Goal: Task Accomplishment & Management: Complete application form

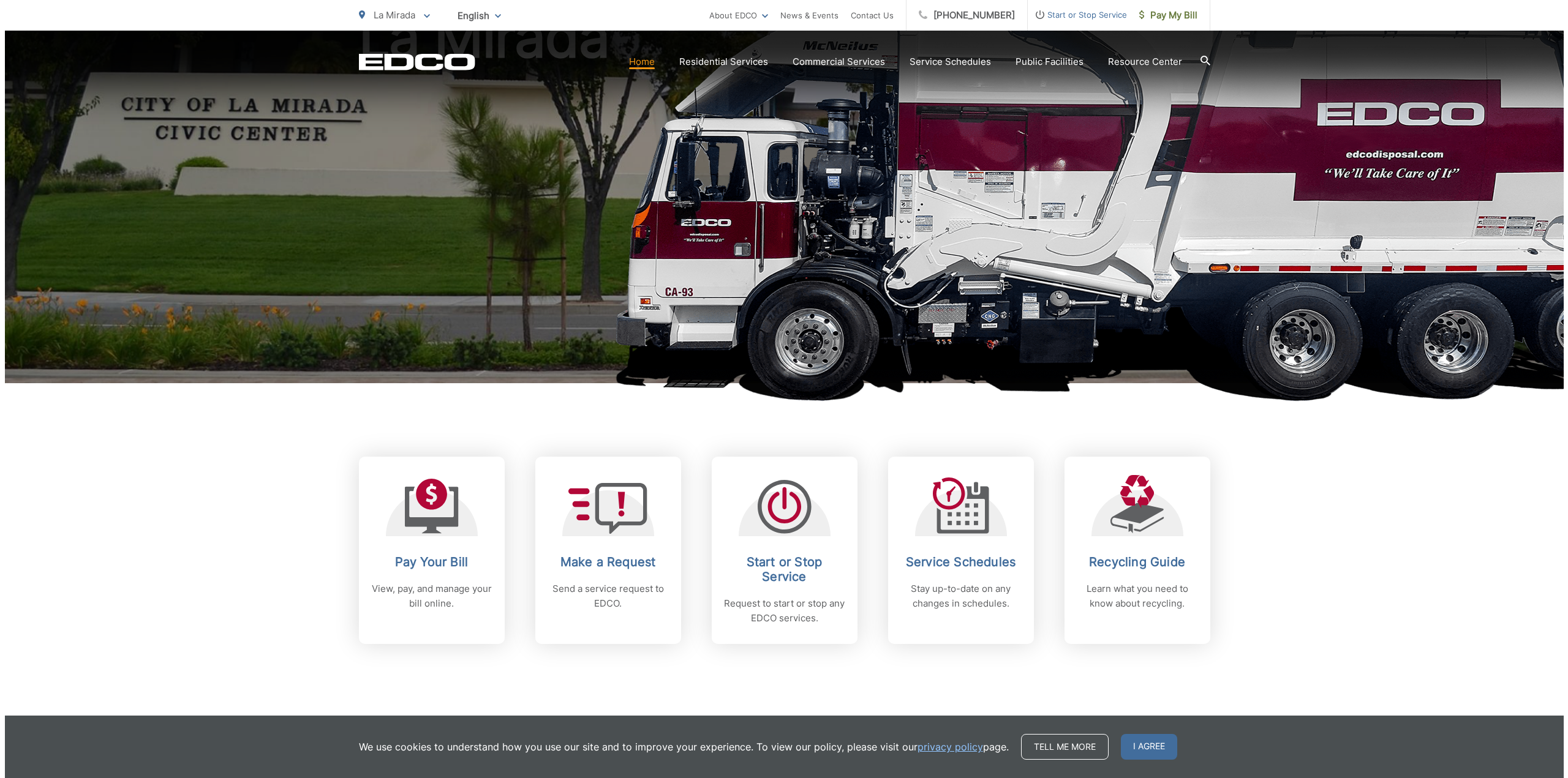
scroll to position [184, 0]
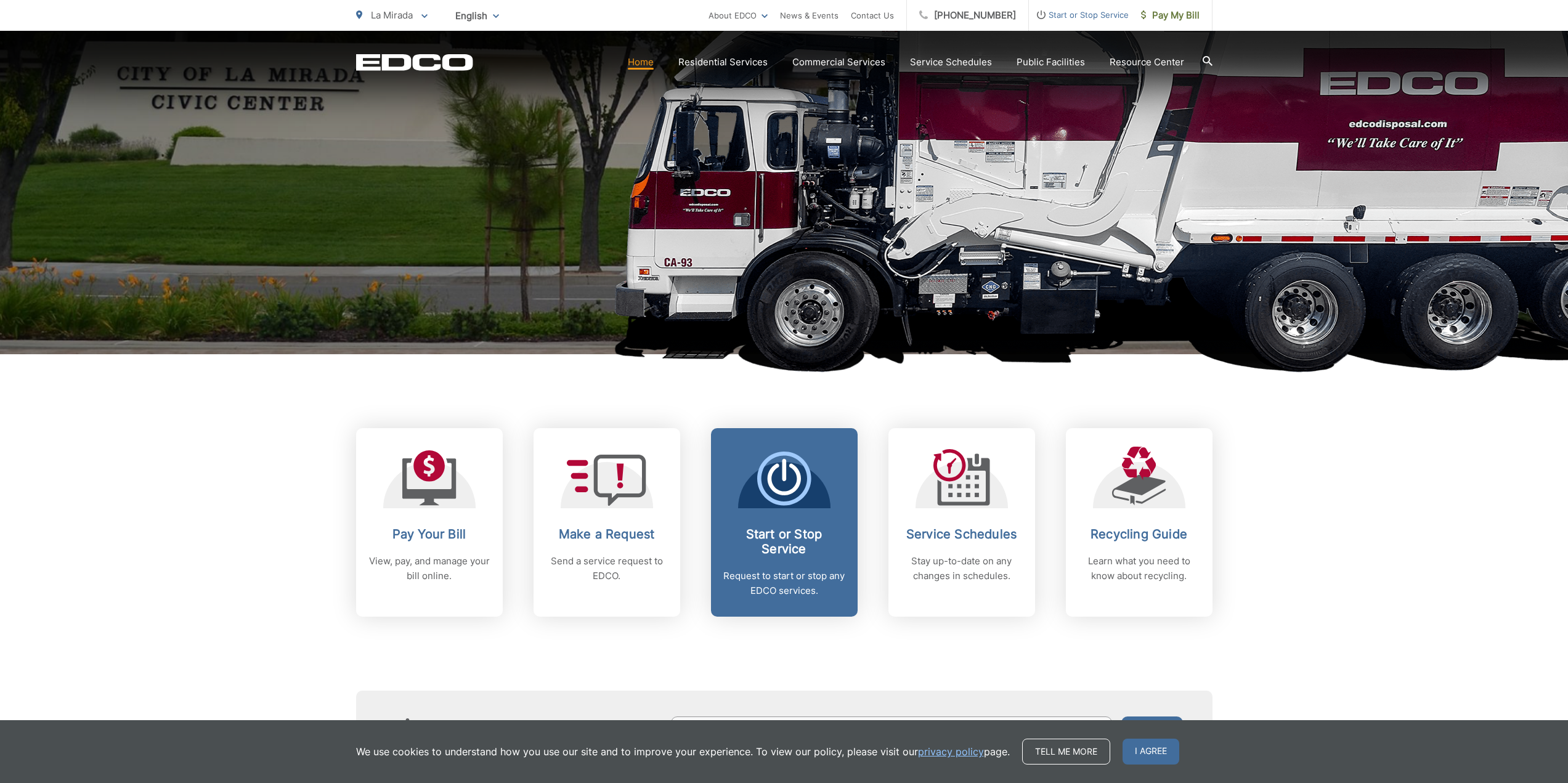
click at [821, 488] on div at bounding box center [784, 477] width 93 height 61
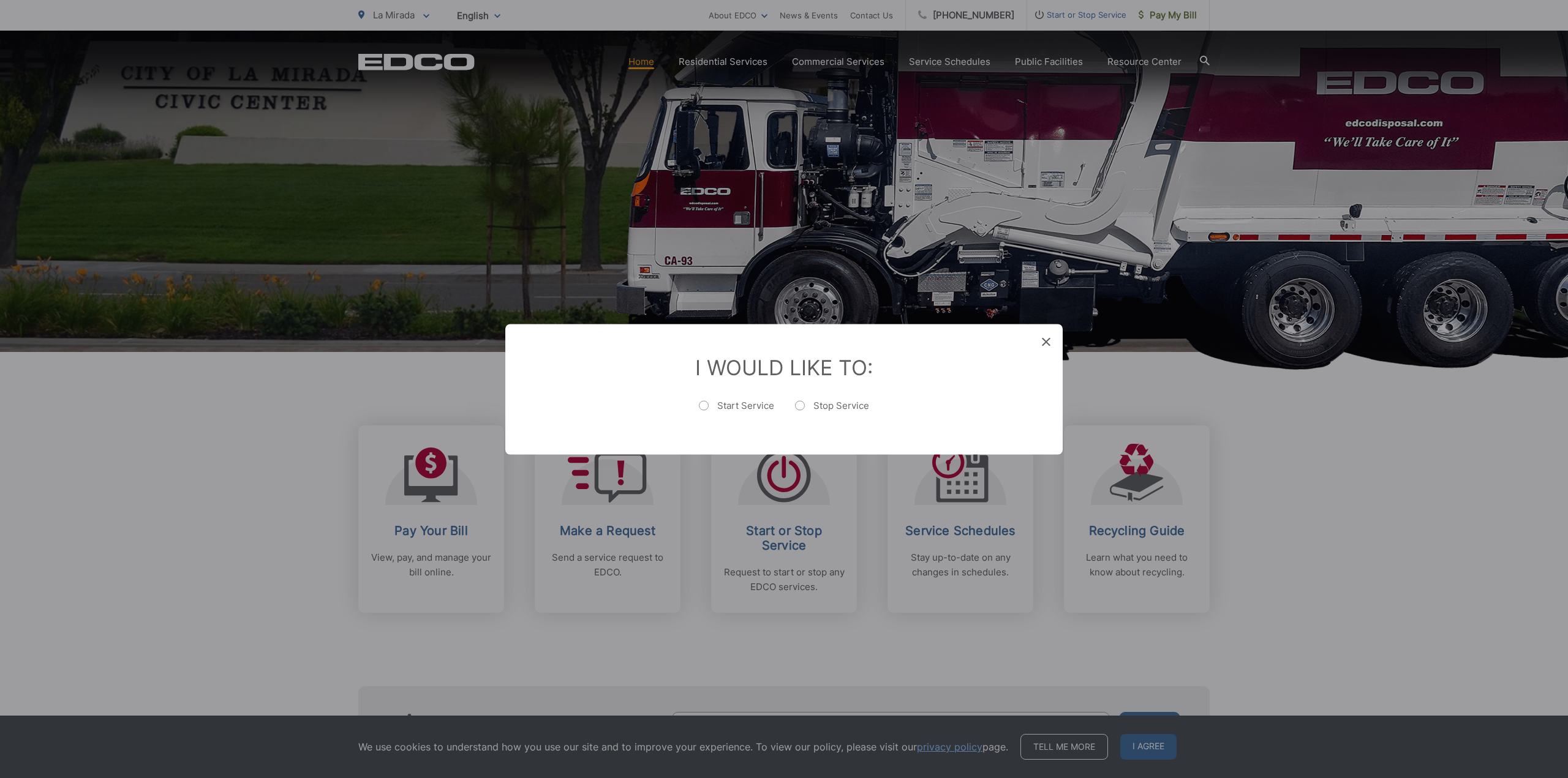
click at [823, 414] on label "Stop Service" at bounding box center [831, 411] width 74 height 24
radio input "true"
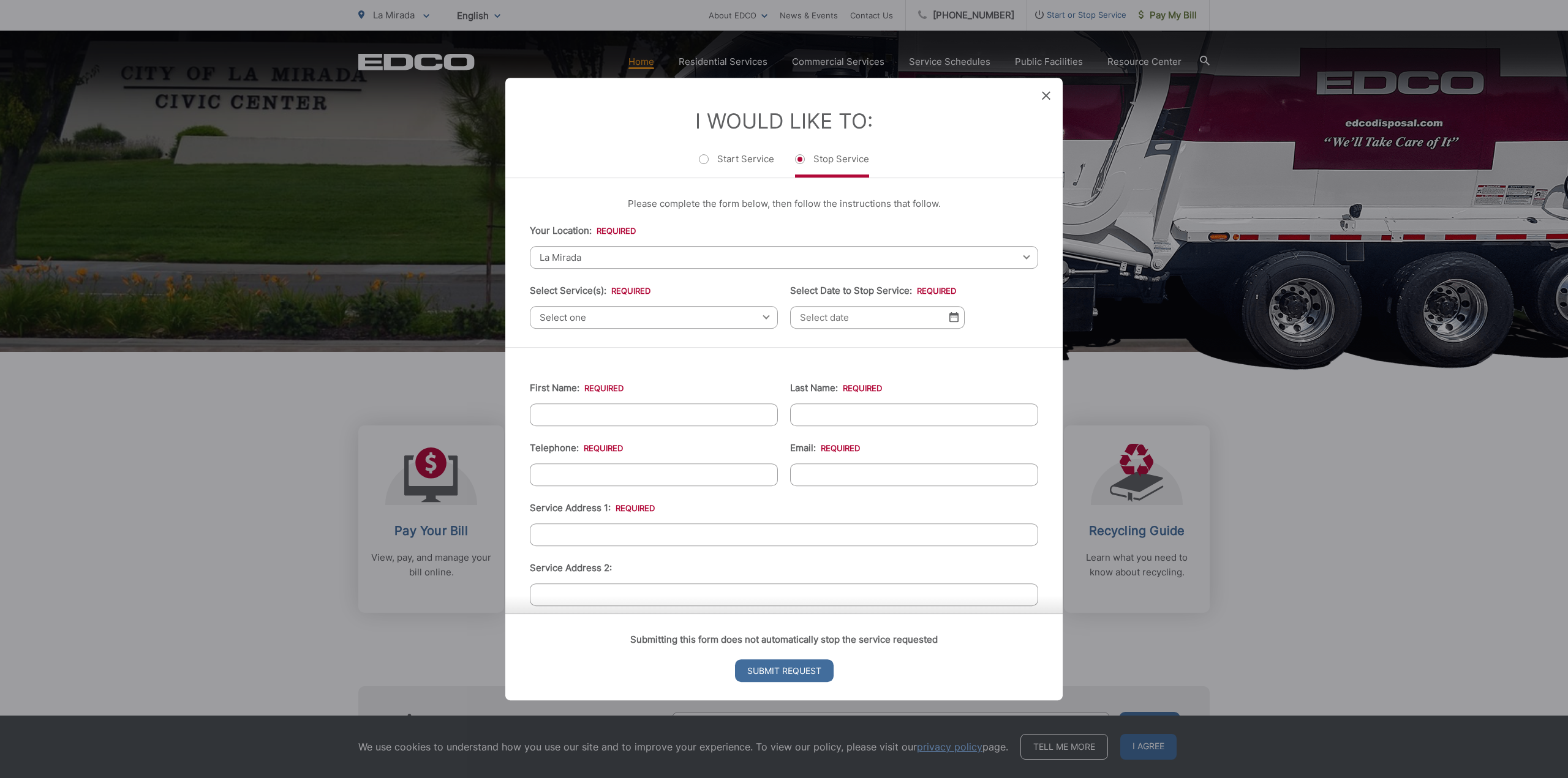
click at [608, 315] on span "Select one" at bounding box center [653, 317] width 248 height 23
click at [687, 217] on div "Please complete the form below, then follow the instructions that follow. Your …" at bounding box center [784, 263] width 557 height 169
click at [666, 315] on span "Select one" at bounding box center [653, 317] width 248 height 23
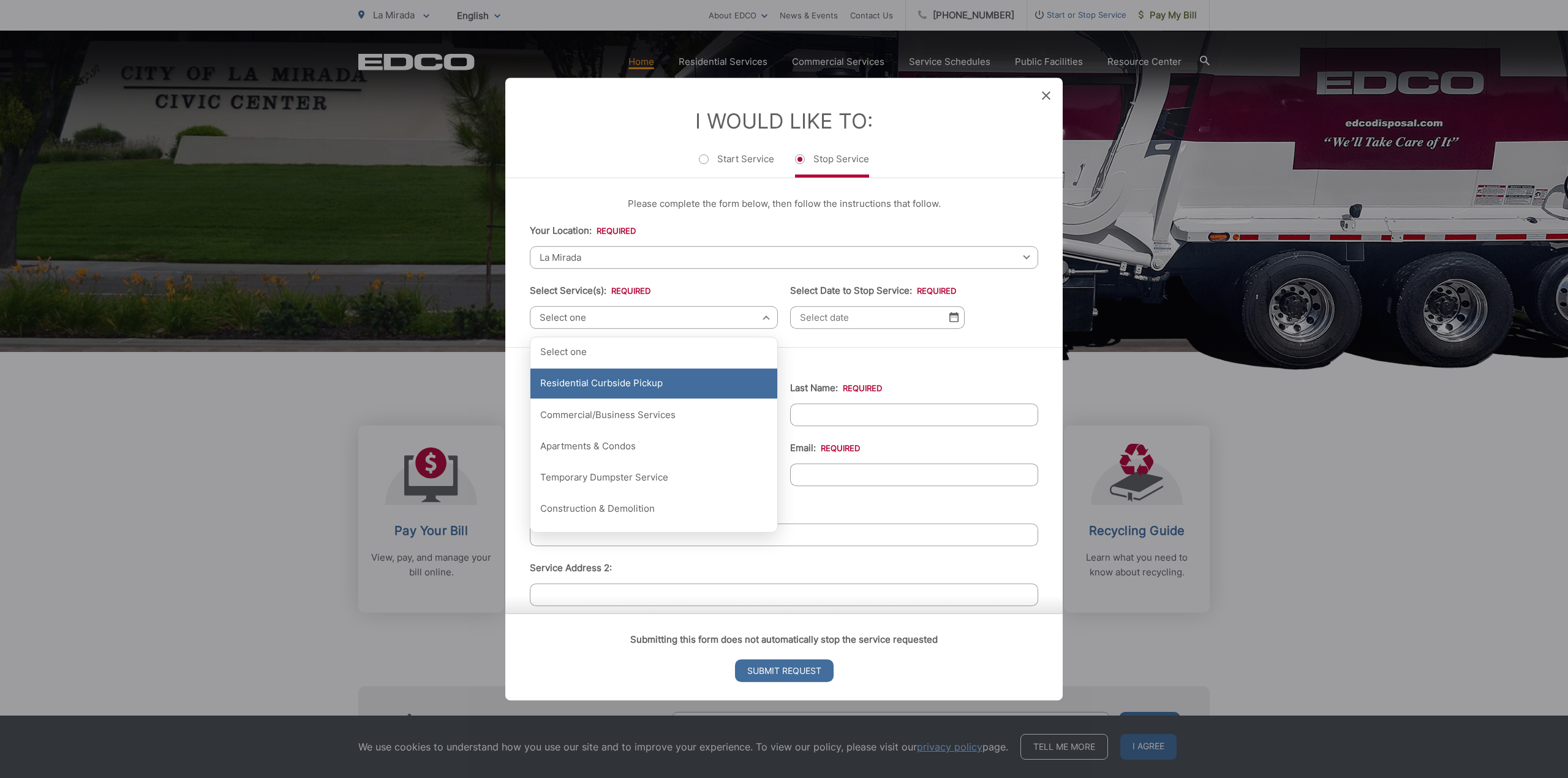
click at [641, 388] on div "Residential Curbside Pickup" at bounding box center [653, 384] width 246 height 31
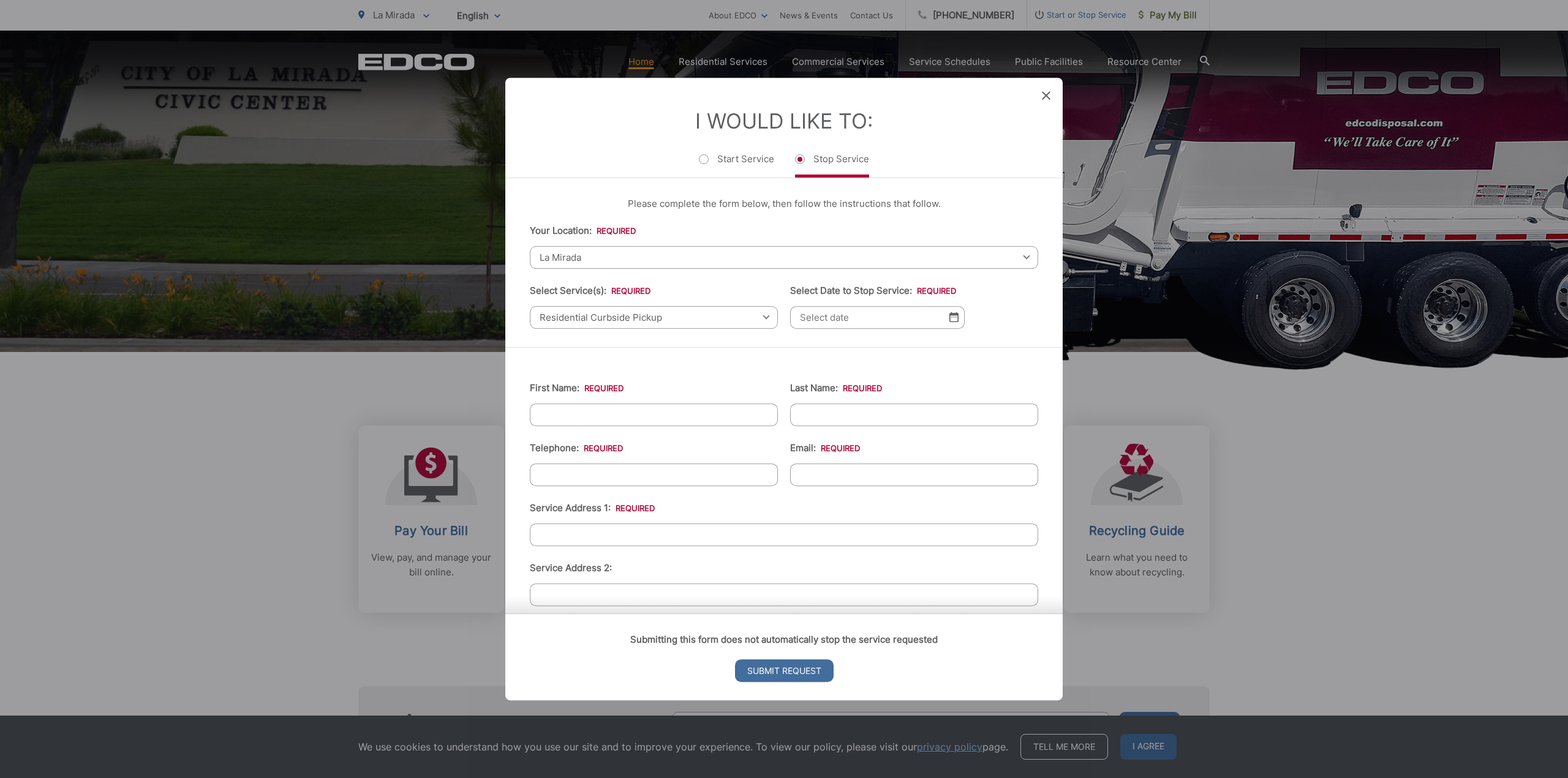
click at [951, 318] on img at bounding box center [954, 317] width 9 height 10
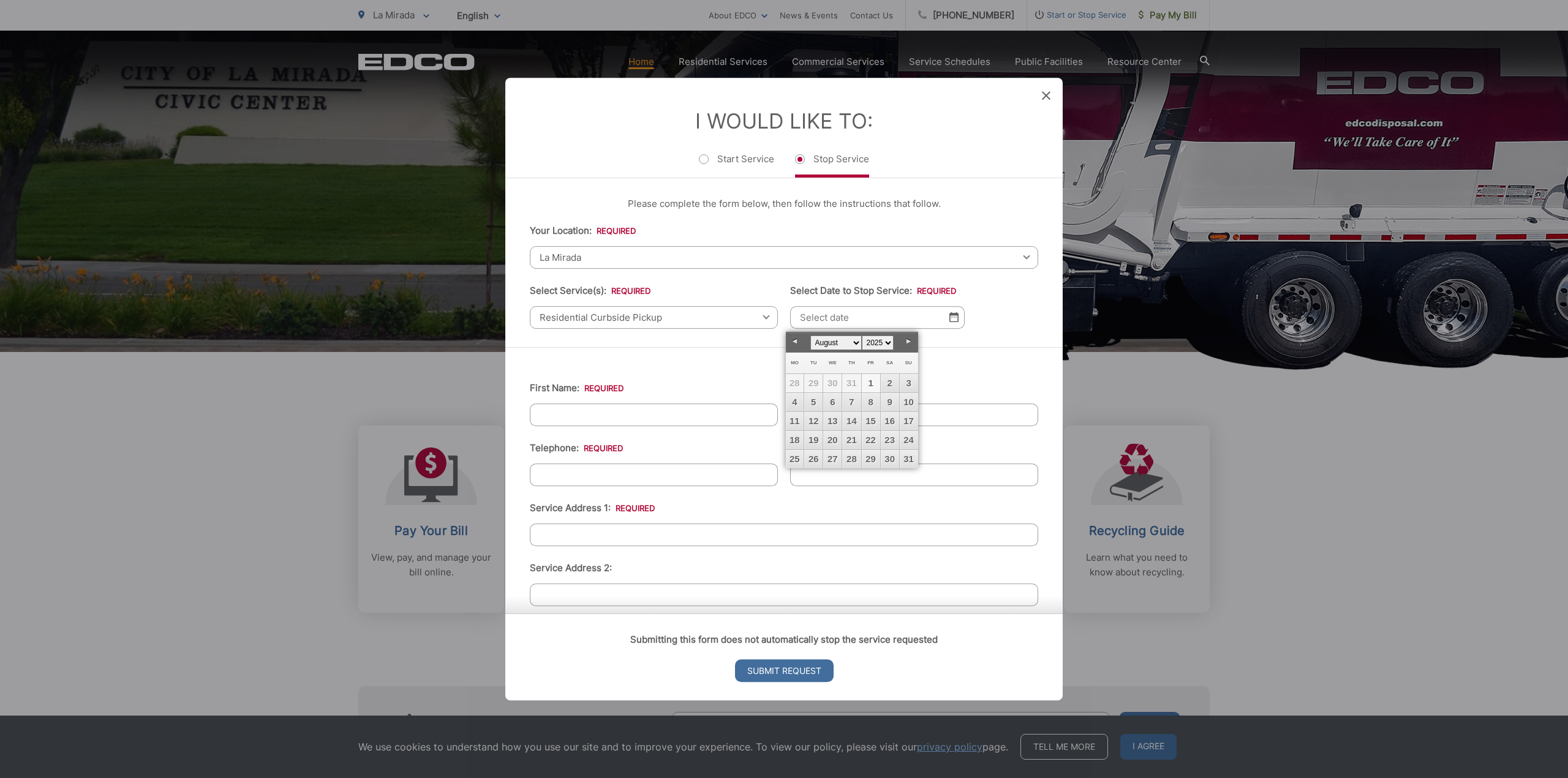
click at [873, 381] on link "1" at bounding box center [870, 383] width 18 height 18
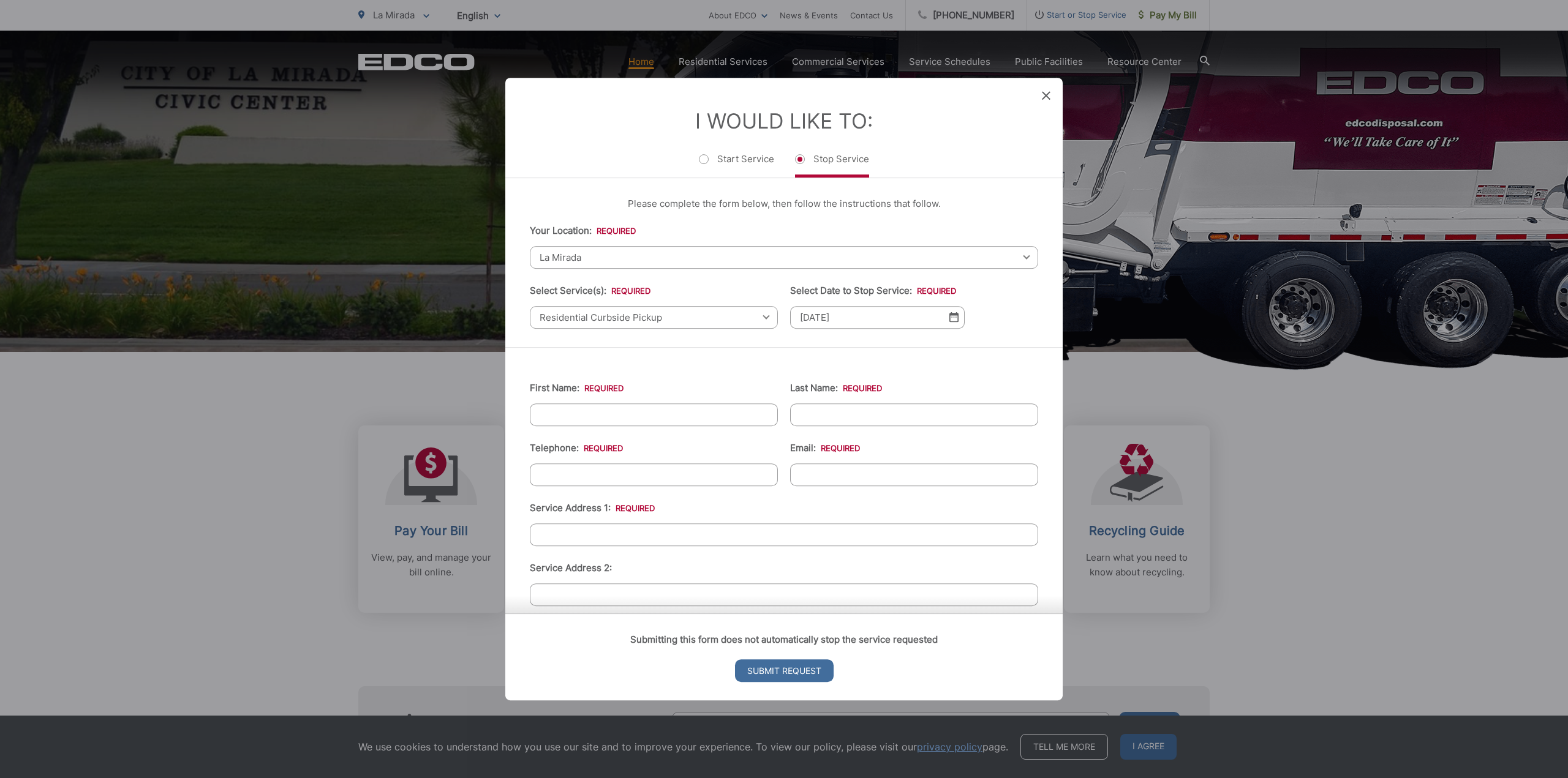
click at [949, 318] on img at bounding box center [954, 317] width 9 height 10
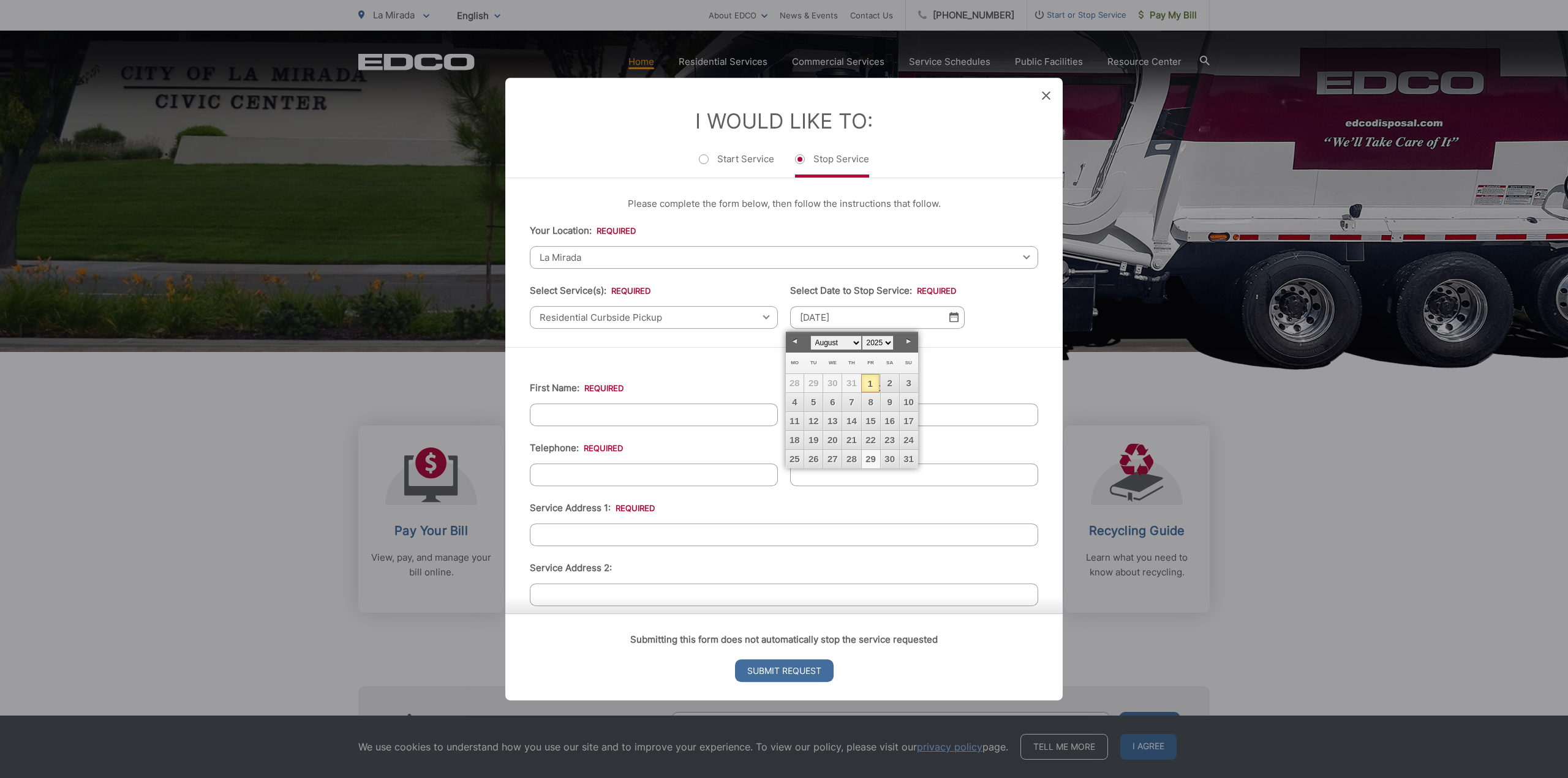
click at [876, 457] on link "29" at bounding box center [870, 459] width 18 height 18
type input "[DATE]"
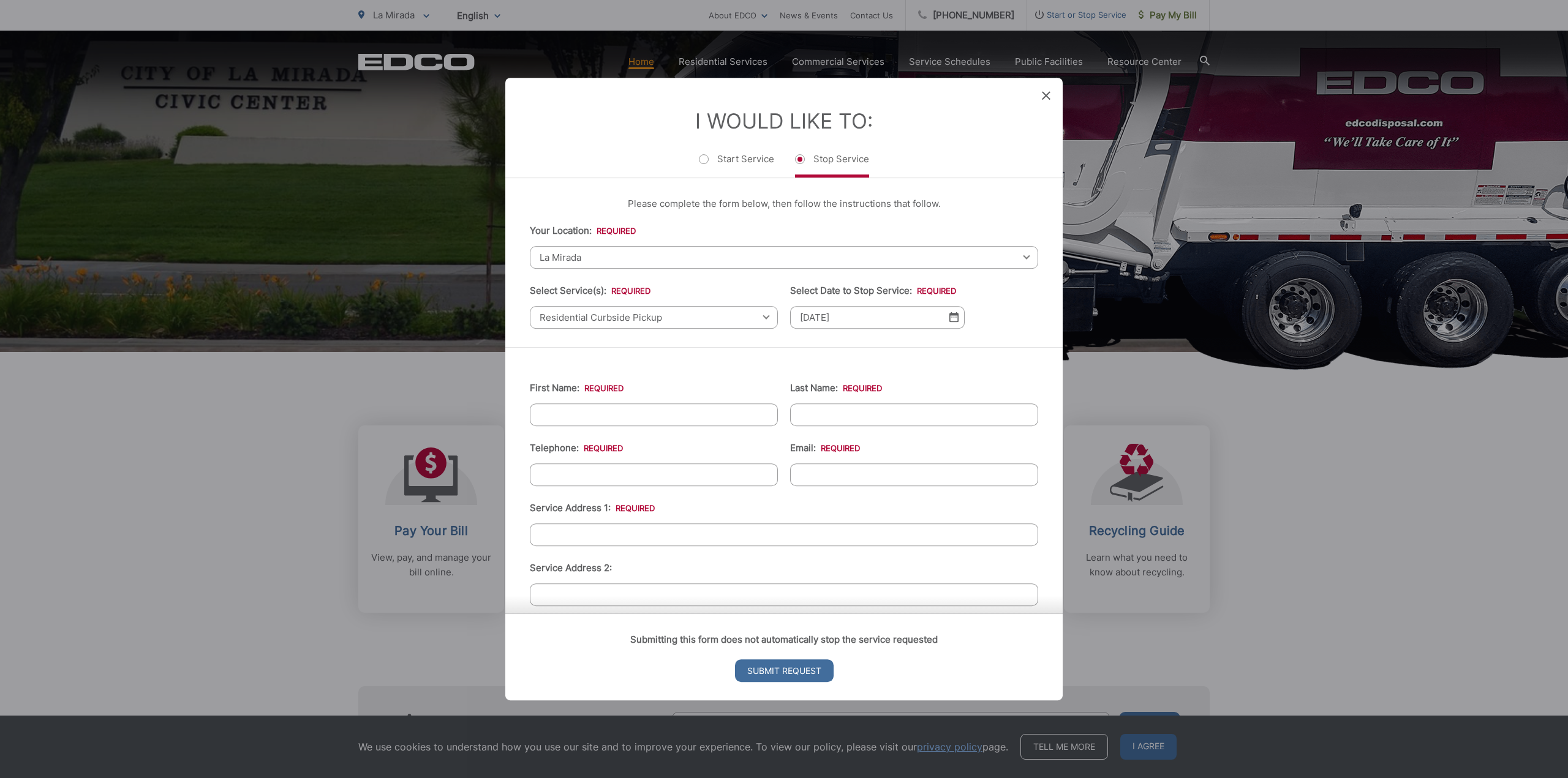
click at [558, 414] on input "First Name: *" at bounding box center [653, 414] width 248 height 23
type input "[PERSON_NAME]"
type input "Can"
type input "4243875461"
type input "[EMAIL_ADDRESS][DOMAIN_NAME]"
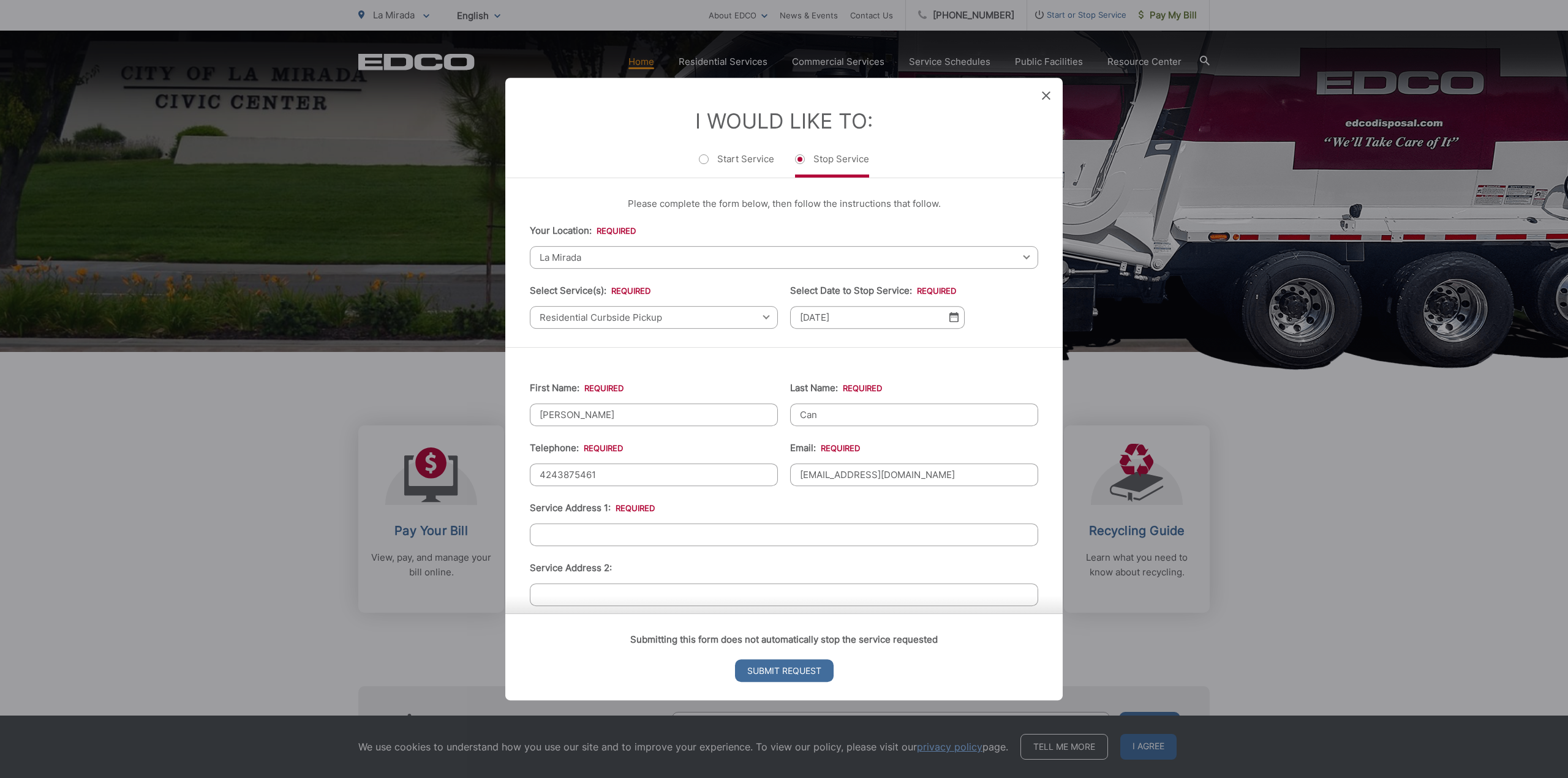
type input "[STREET_ADDRESS]"
type input "[PHONE_NUMBER]"
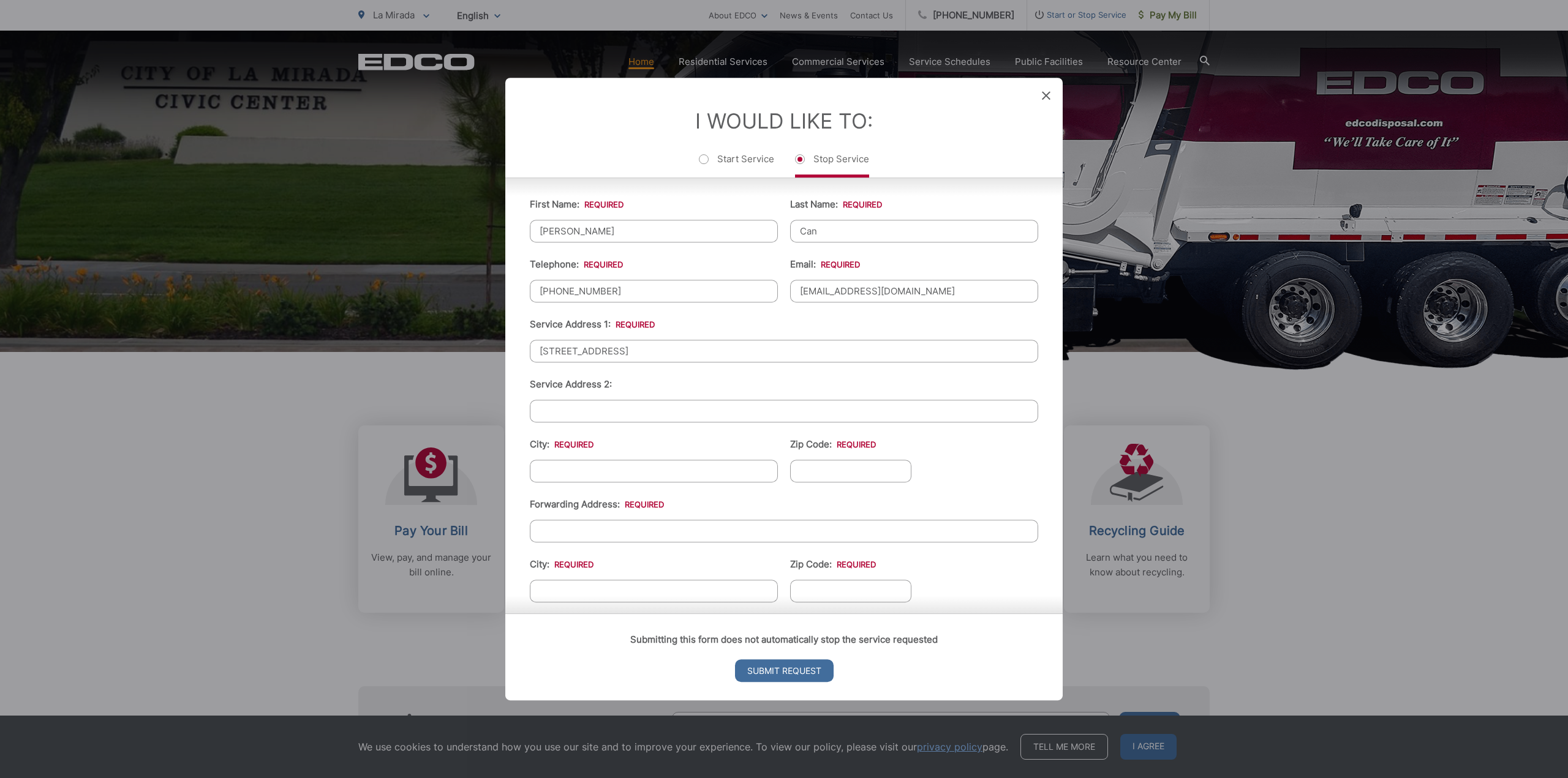
click at [724, 479] on input "City: *" at bounding box center [653, 471] width 248 height 23
type input "LA MIRADA"
type input "90638"
type input "[STREET_ADDRESS]"
drag, startPoint x: 706, startPoint y: 535, endPoint x: 504, endPoint y: 532, distance: 202.0
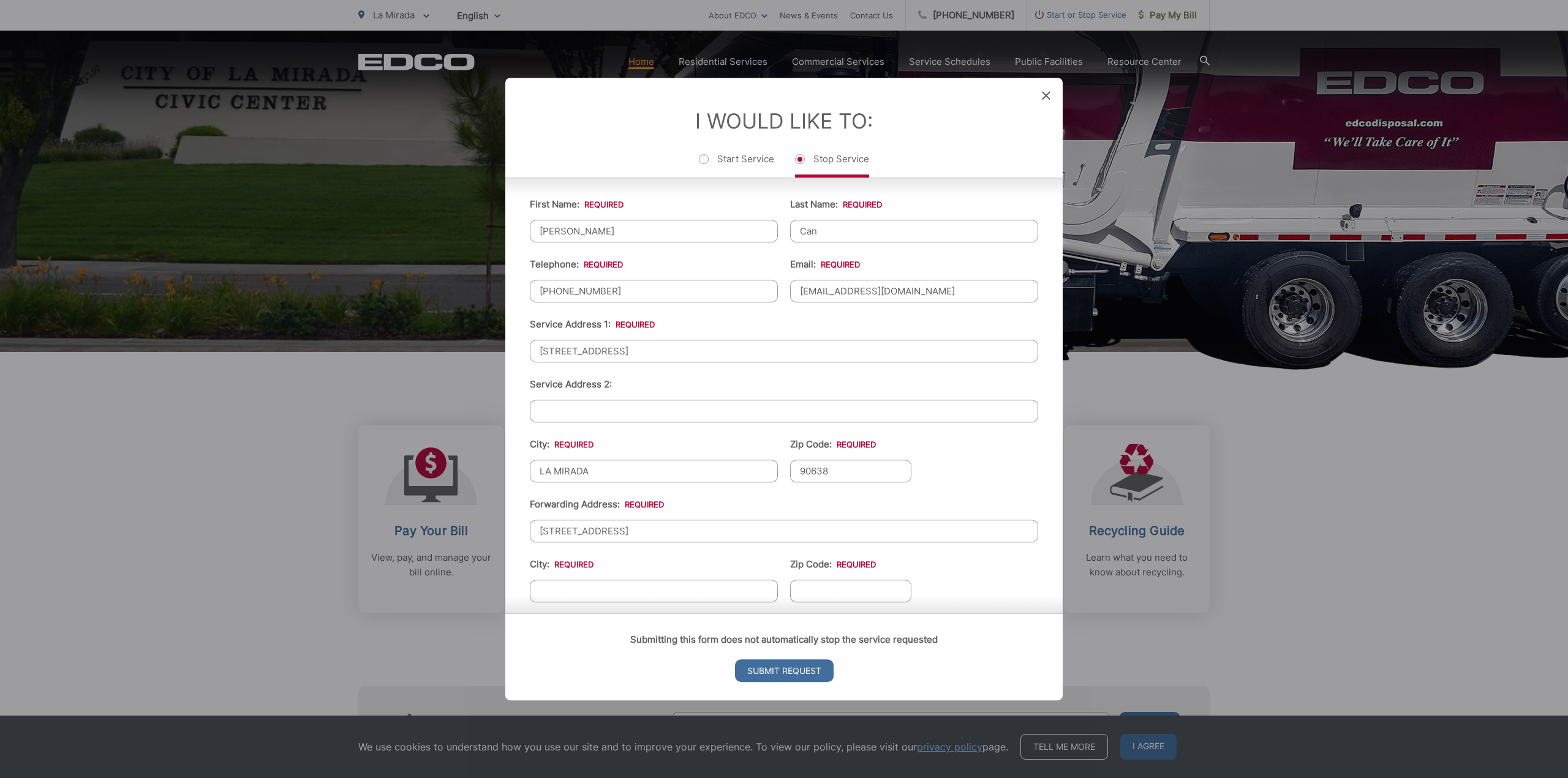
click at [504, 532] on div "Entry Status None In Progress Completed None None In Progress Completed I Would…" at bounding box center [784, 389] width 1568 height 778
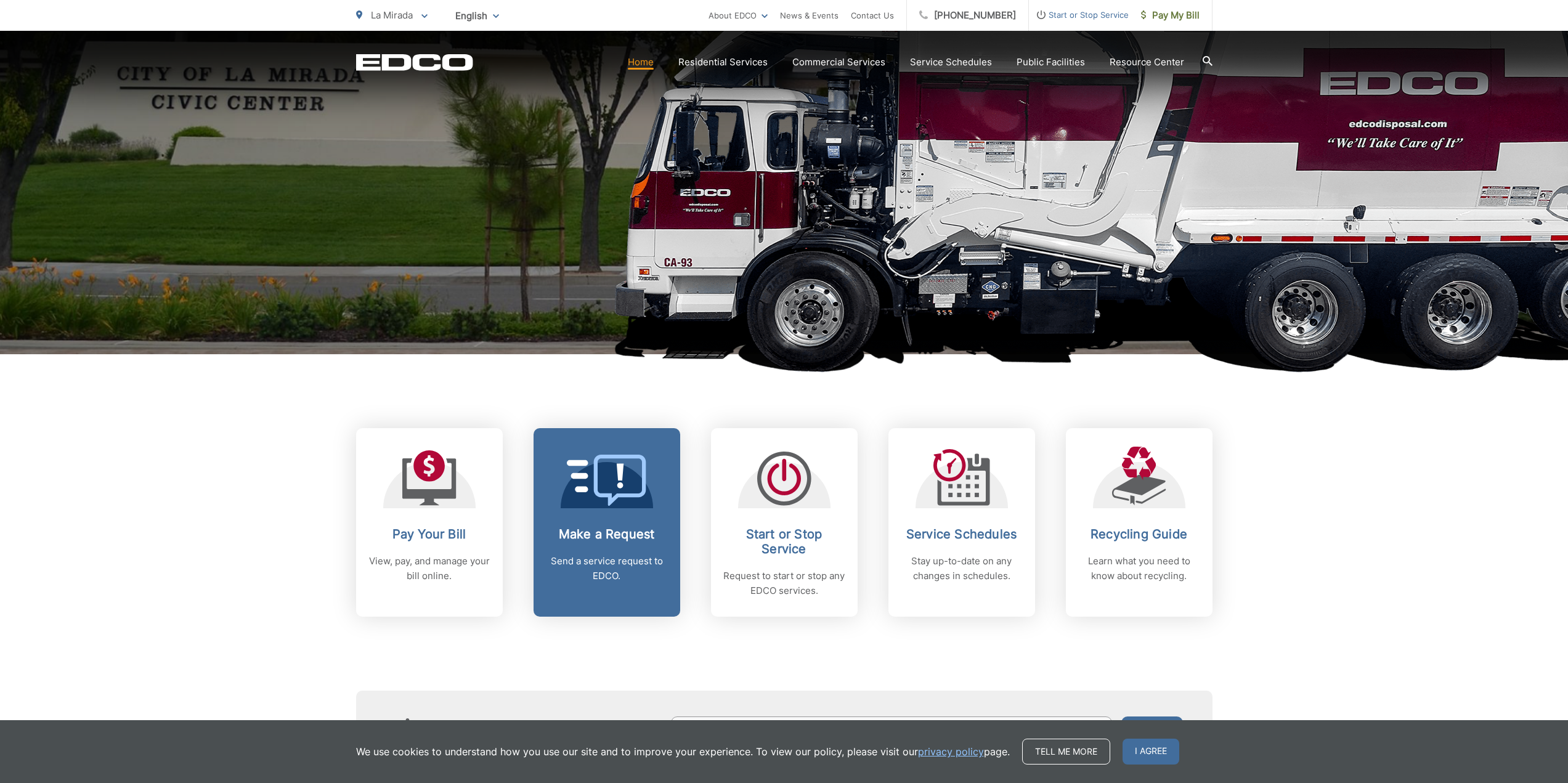
click at [663, 520] on link "Make a Request Send a service request to EDCO." at bounding box center [607, 522] width 147 height 189
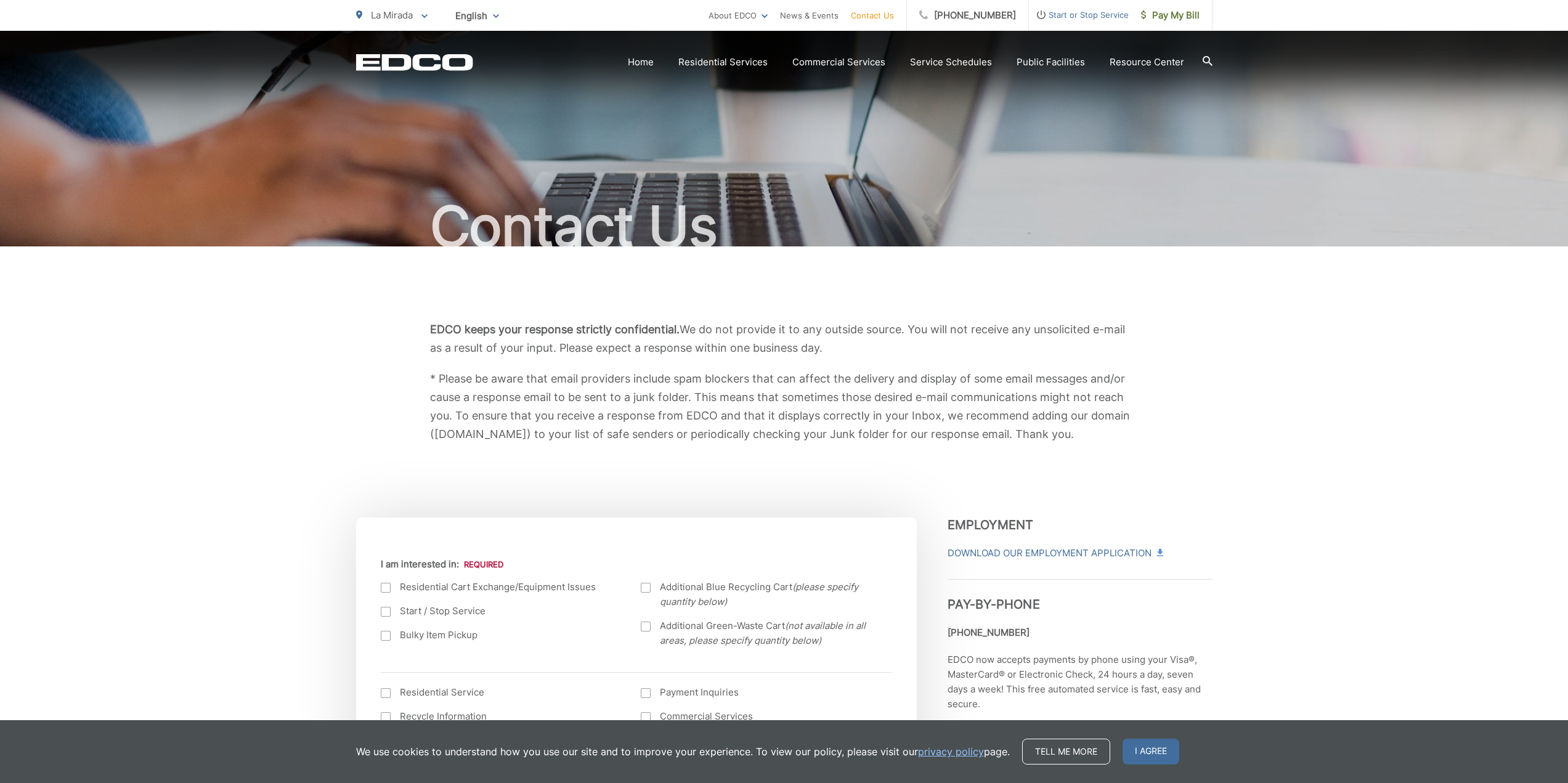
click at [1072, 8] on span "Start or Stop Service" at bounding box center [1079, 15] width 100 height 15
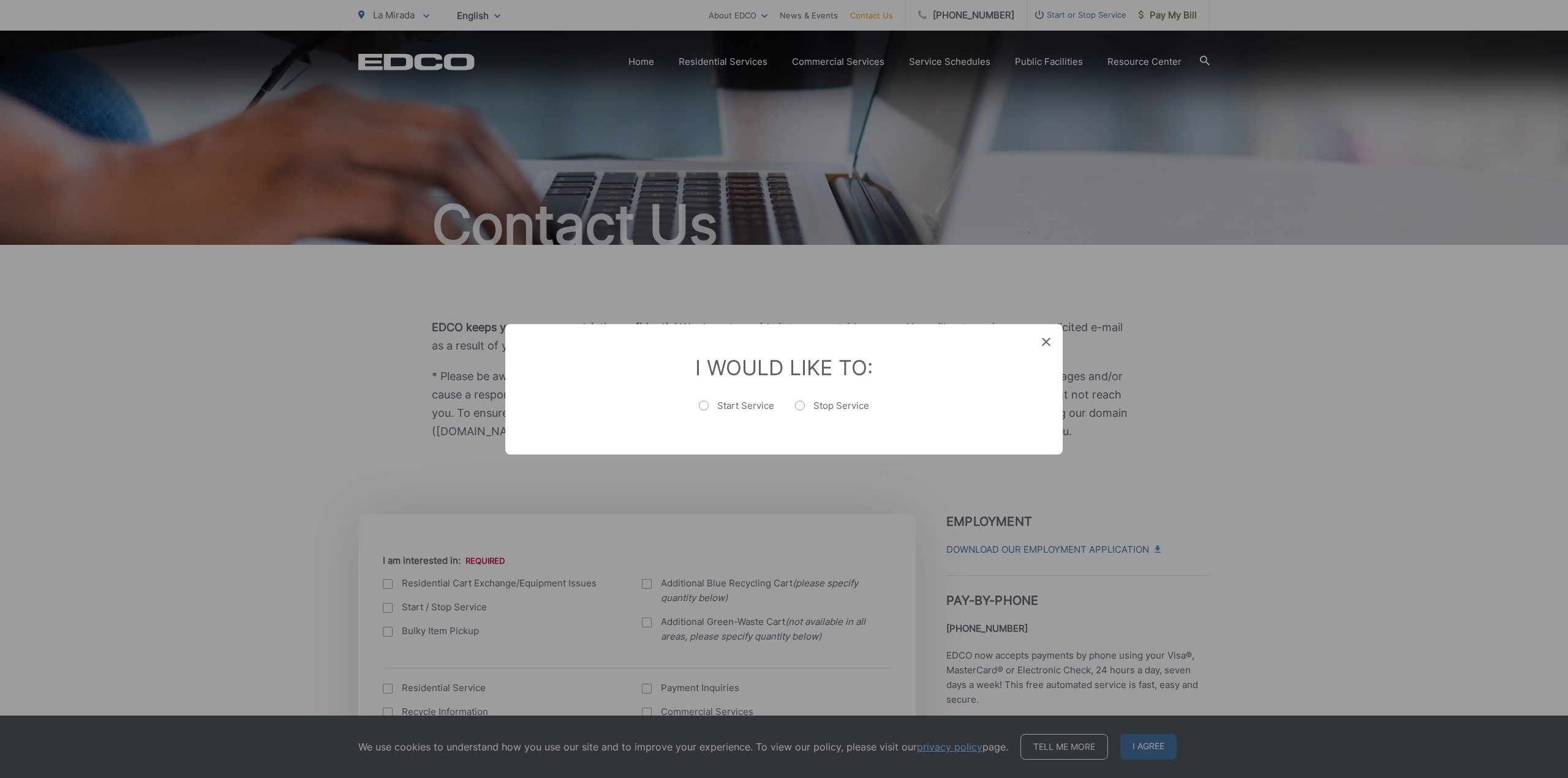
click at [803, 406] on label "Stop Service" at bounding box center [831, 411] width 74 height 24
radio input "true"
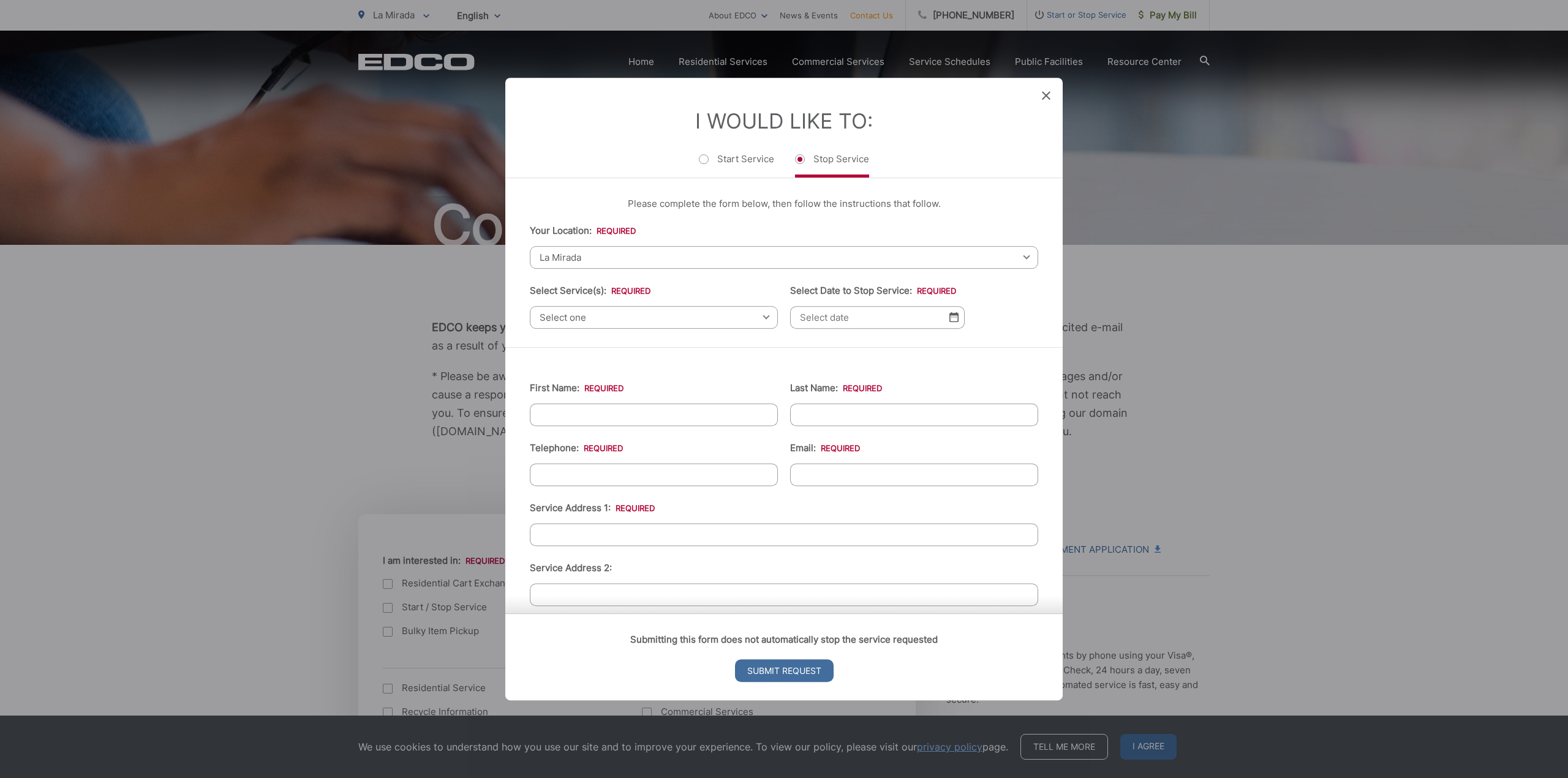
click at [575, 315] on span "Select one" at bounding box center [653, 317] width 248 height 23
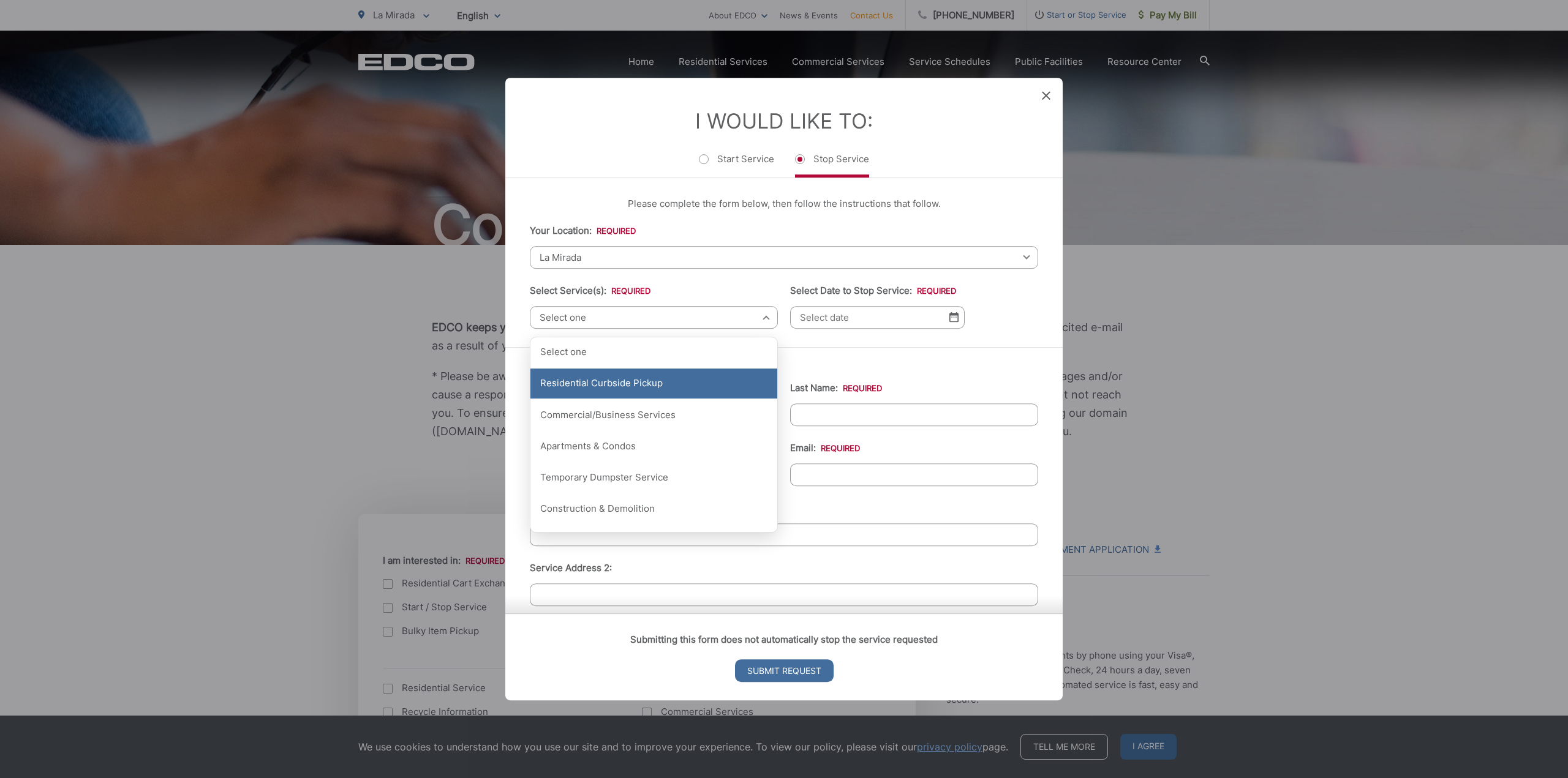
click at [591, 388] on div "Residential Curbside Pickup" at bounding box center [653, 384] width 246 height 31
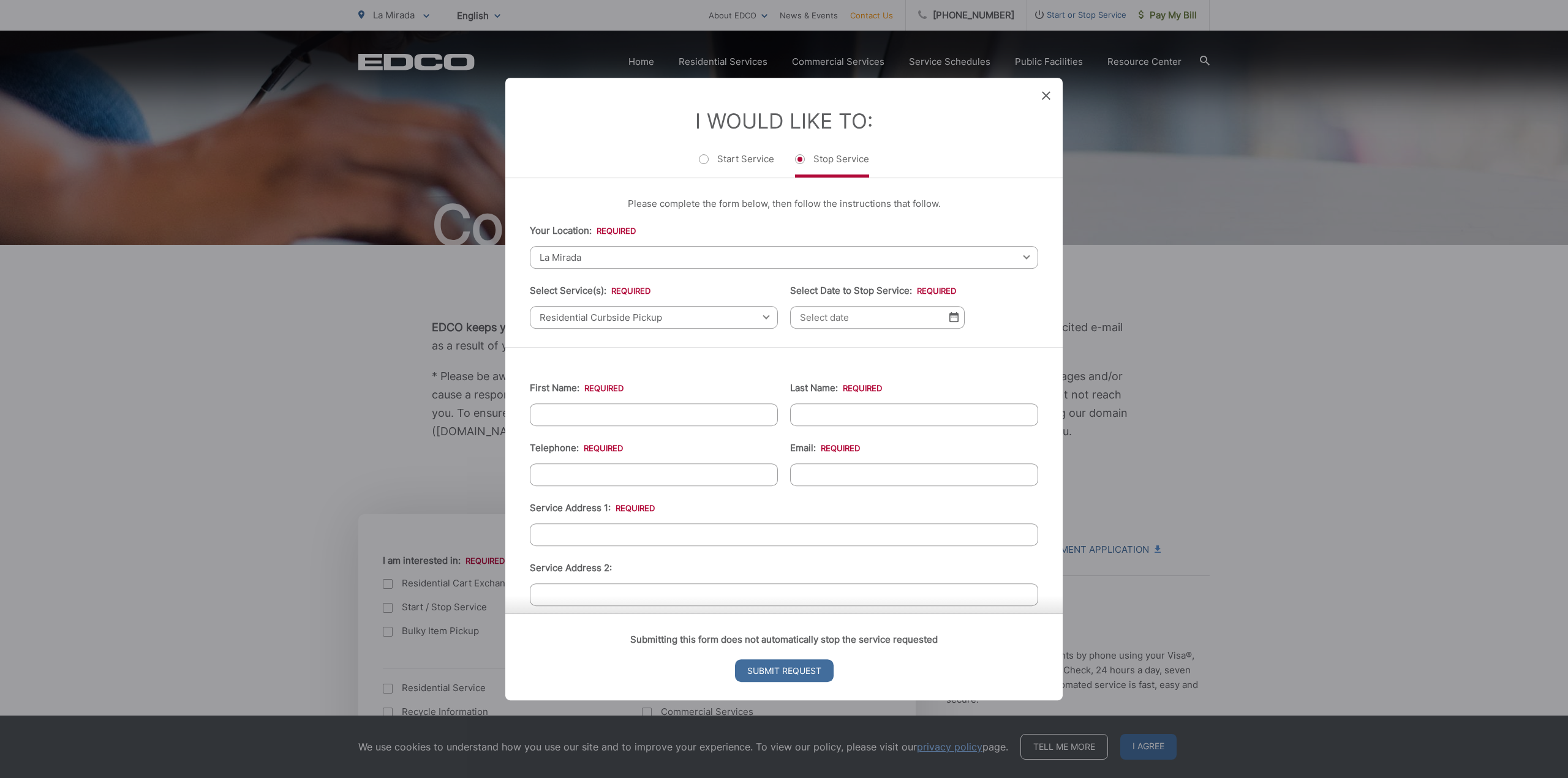
click at [856, 312] on input "Select Date to Stop Service: *" at bounding box center [877, 317] width 174 height 23
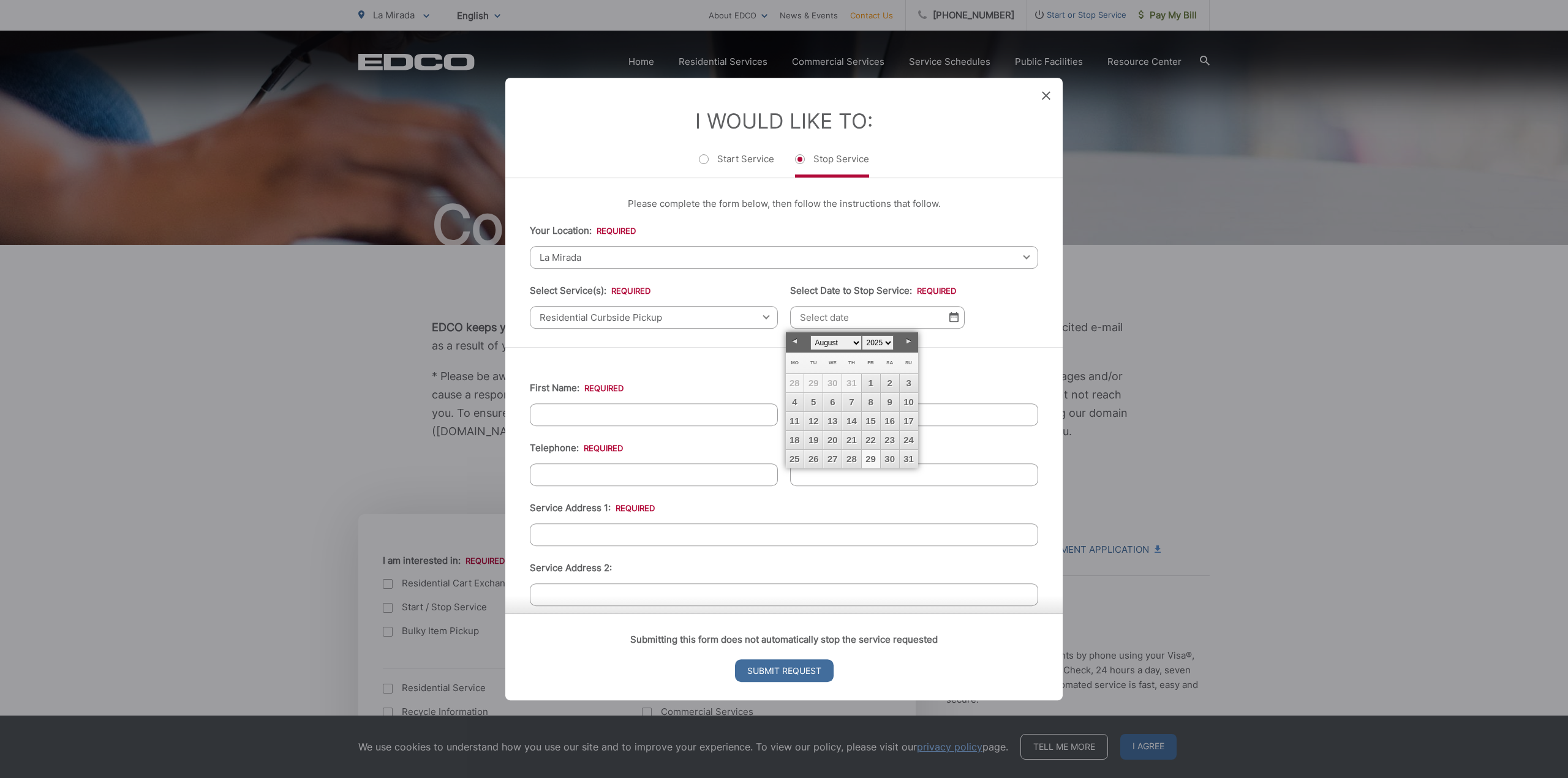
click at [874, 458] on link "29" at bounding box center [870, 459] width 18 height 18
type input "[DATE]"
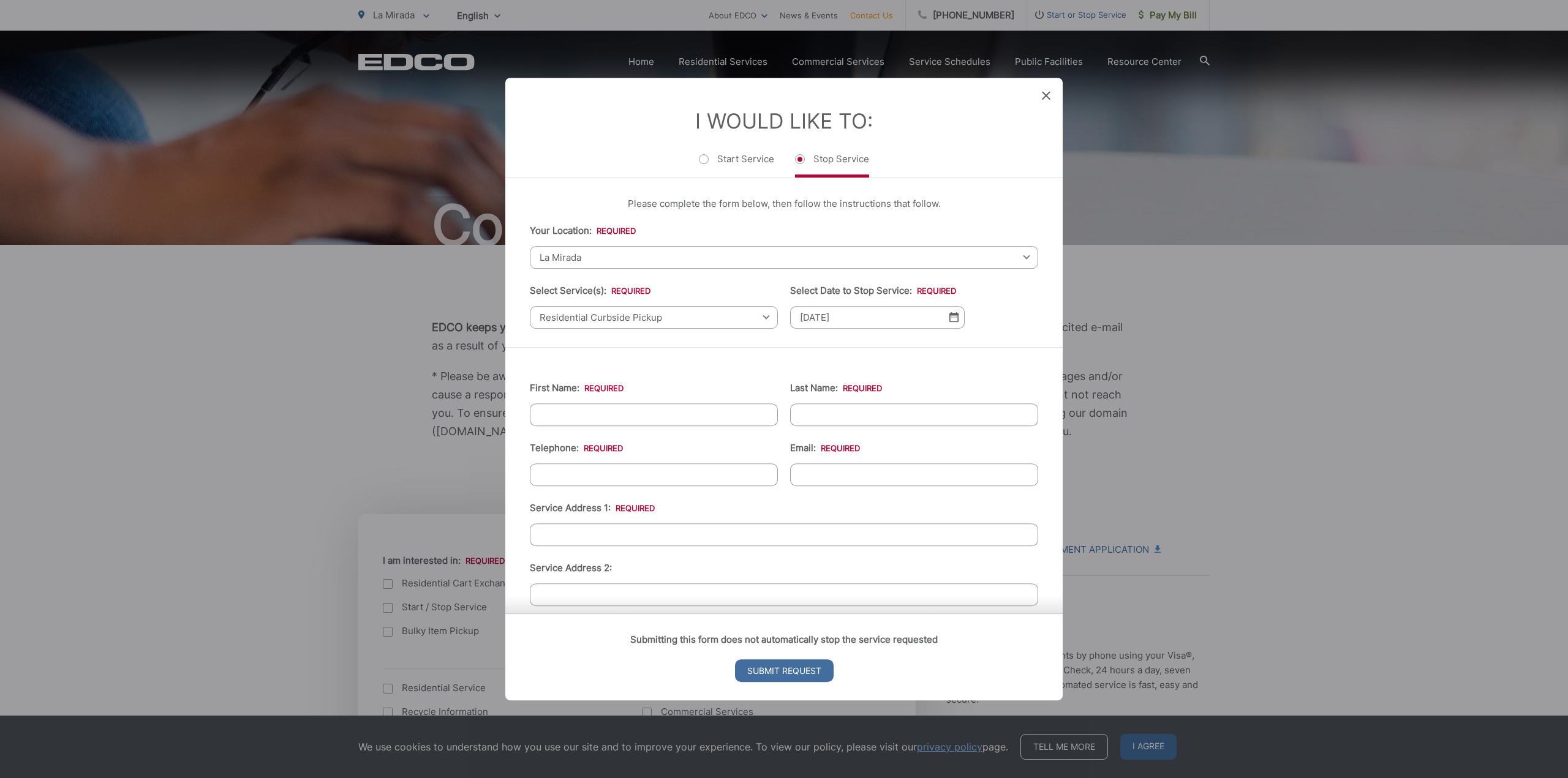
click at [570, 417] on input "First Name: *" at bounding box center [653, 414] width 248 height 23
type input "[PERSON_NAME]"
type input "Can"
type input "4243875461"
type input "[EMAIL_ADDRESS][DOMAIN_NAME]"
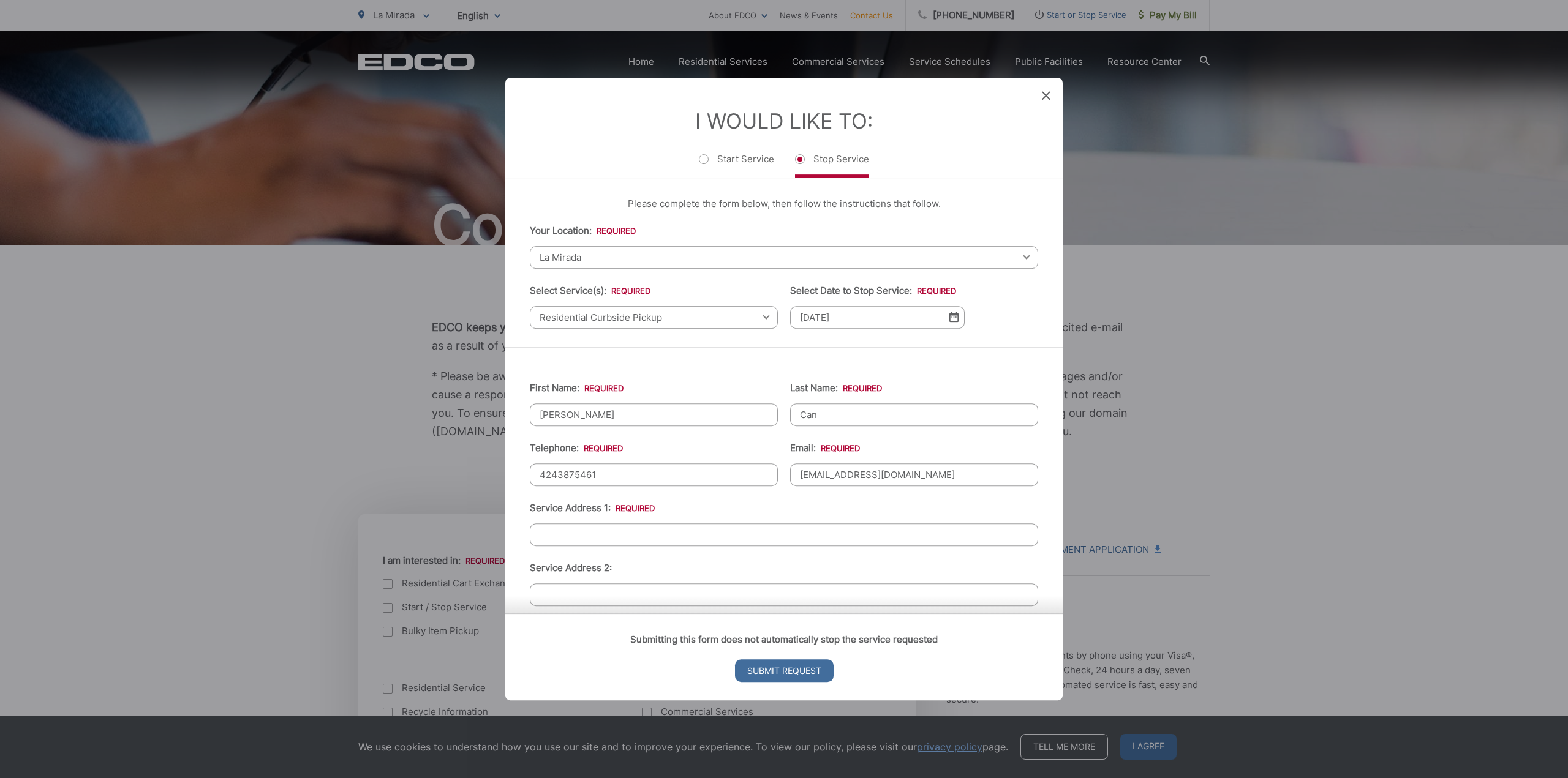
type input "[STREET_ADDRESS]"
type input "[PHONE_NUMBER]"
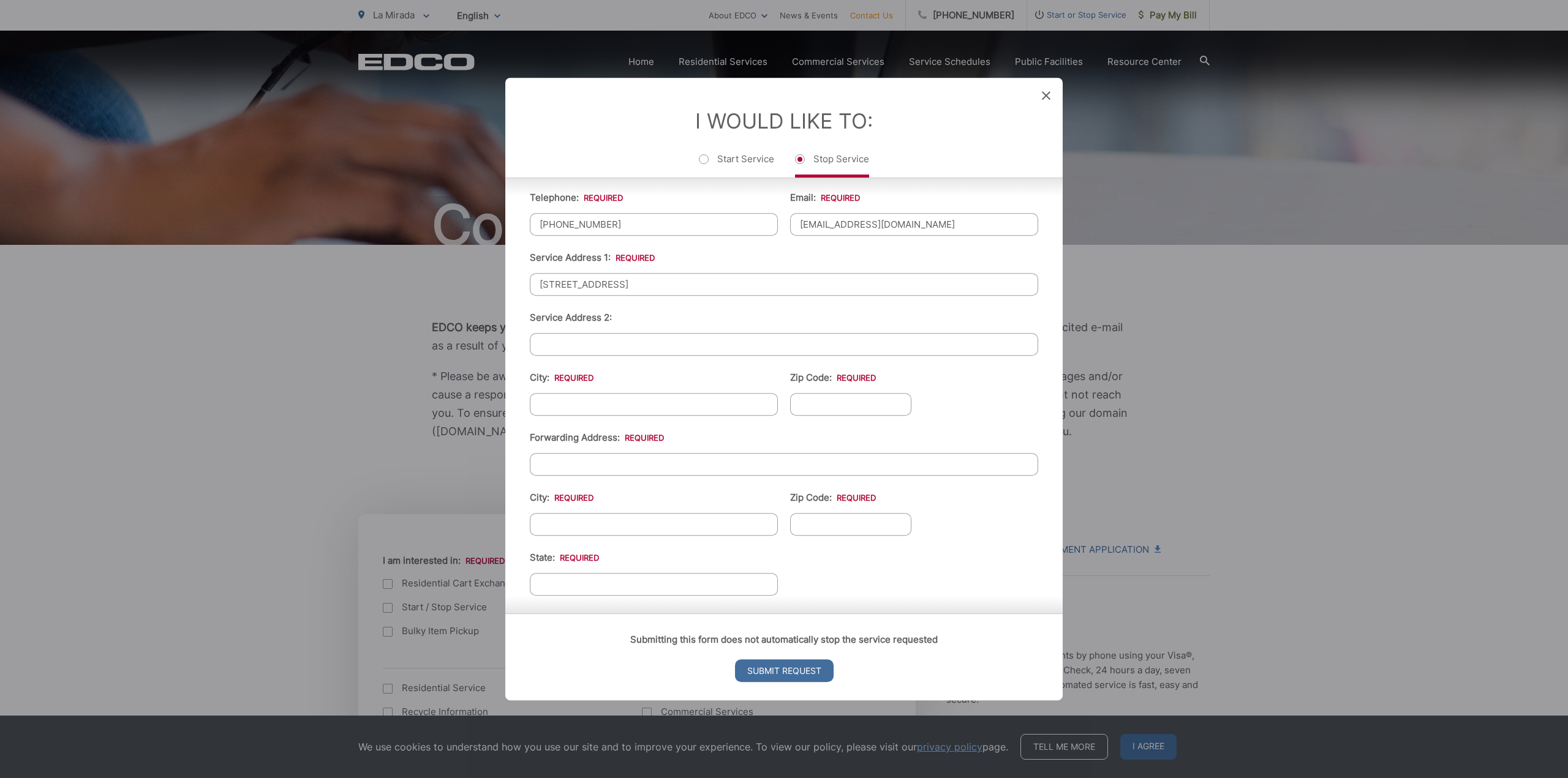
scroll to position [243, 0]
click at [617, 414] on input "City: *" at bounding box center [653, 411] width 248 height 23
type input "LA MIRADA"
type input "90638"
type input "[STREET_ADDRESS]"
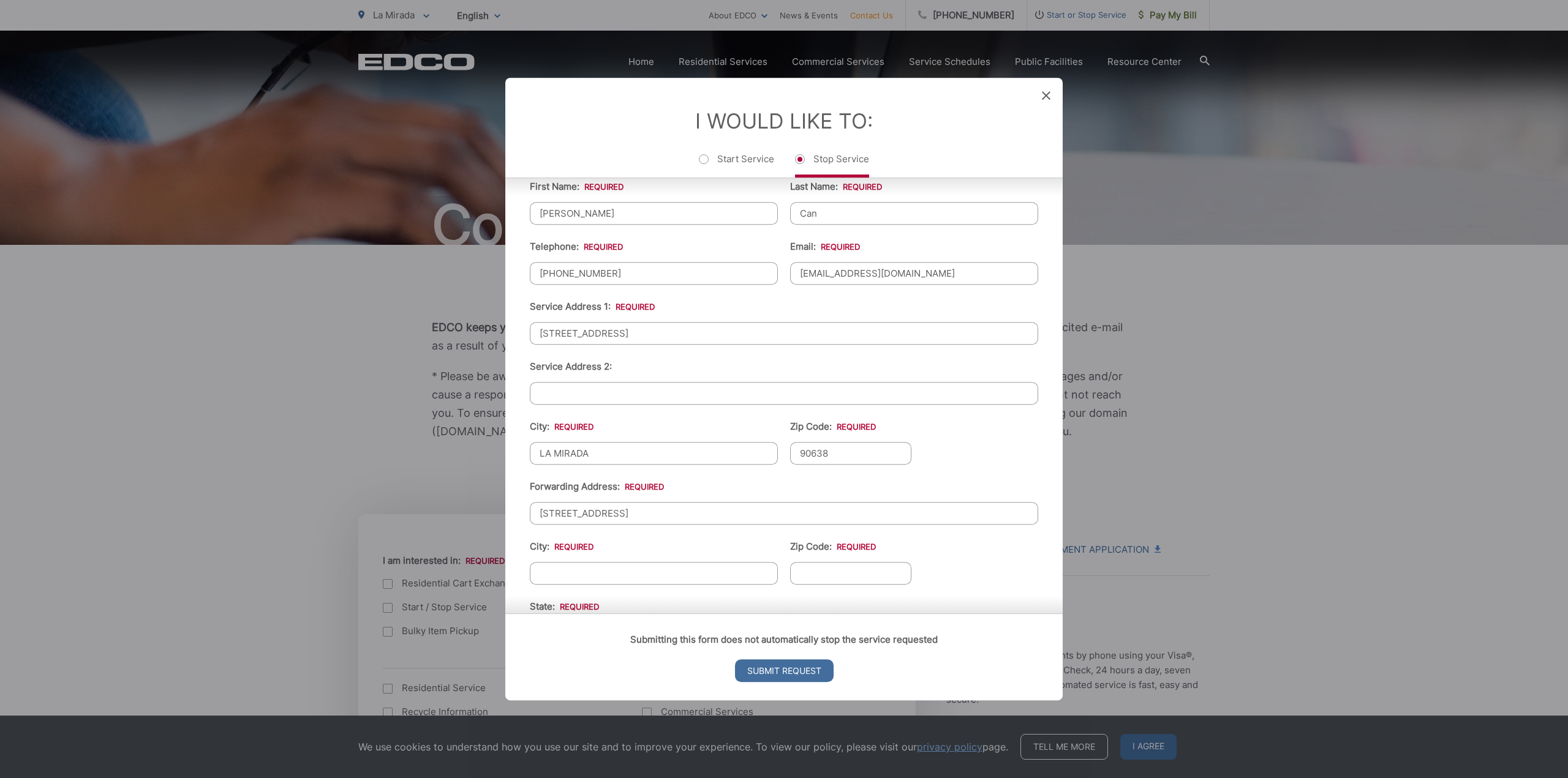
scroll to position [182, 0]
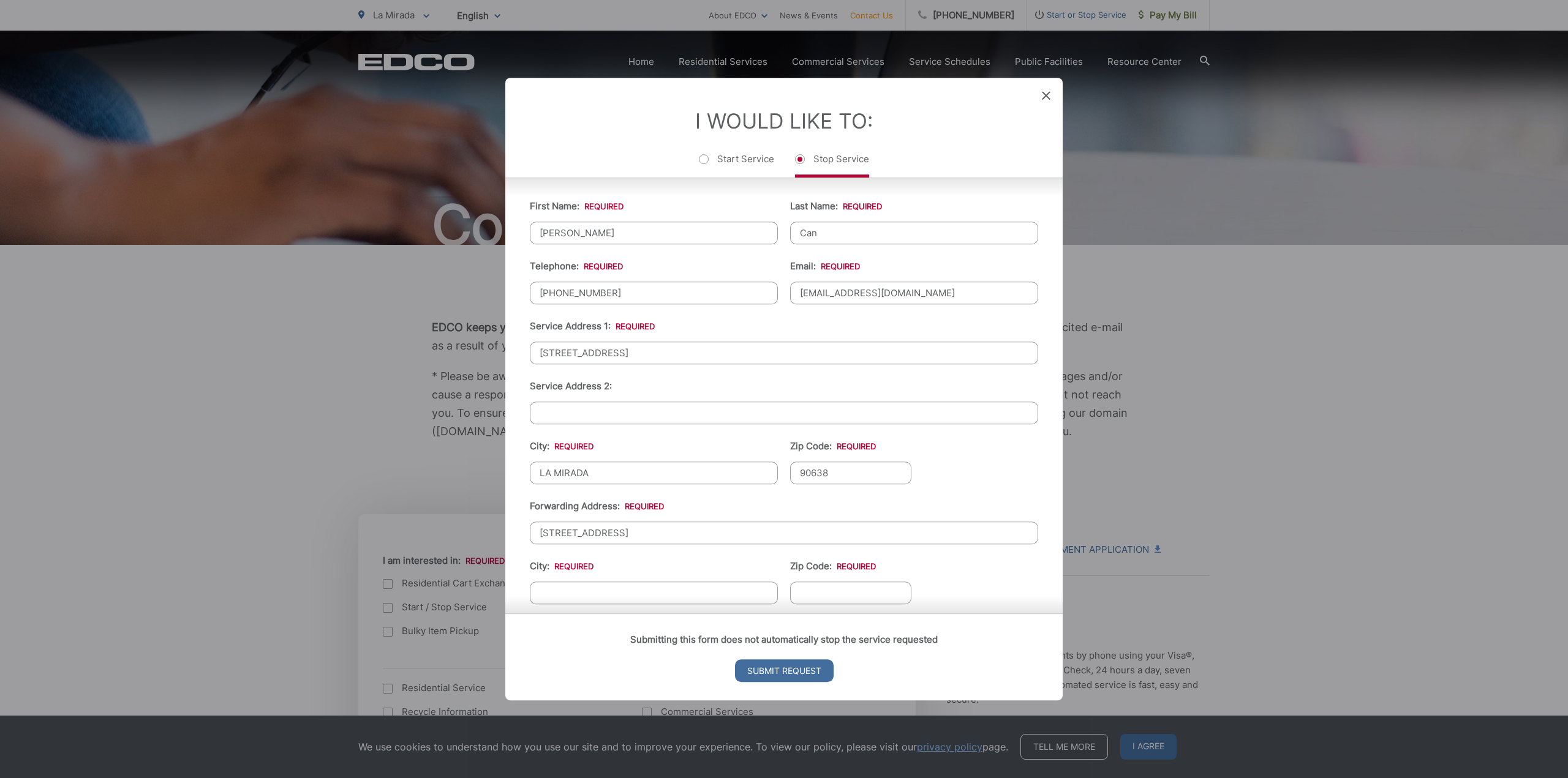
click at [672, 357] on input "[STREET_ADDRESS]" at bounding box center [784, 352] width 508 height 23
click at [632, 477] on input "LA MIRADA" at bounding box center [653, 473] width 248 height 23
click at [750, 351] on input "[STREET_ADDRESS]" at bounding box center [784, 352] width 508 height 23
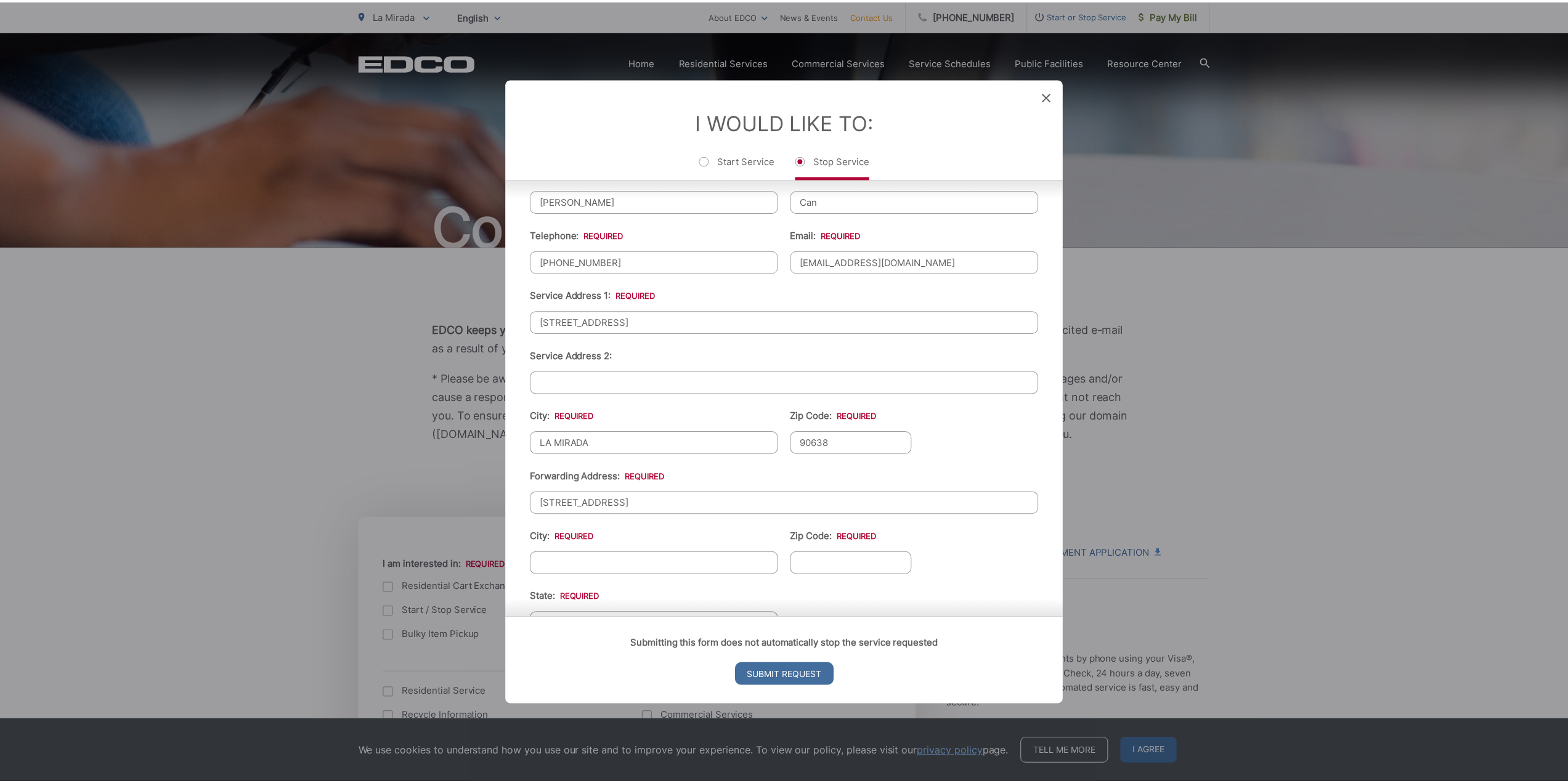
scroll to position [306, 0]
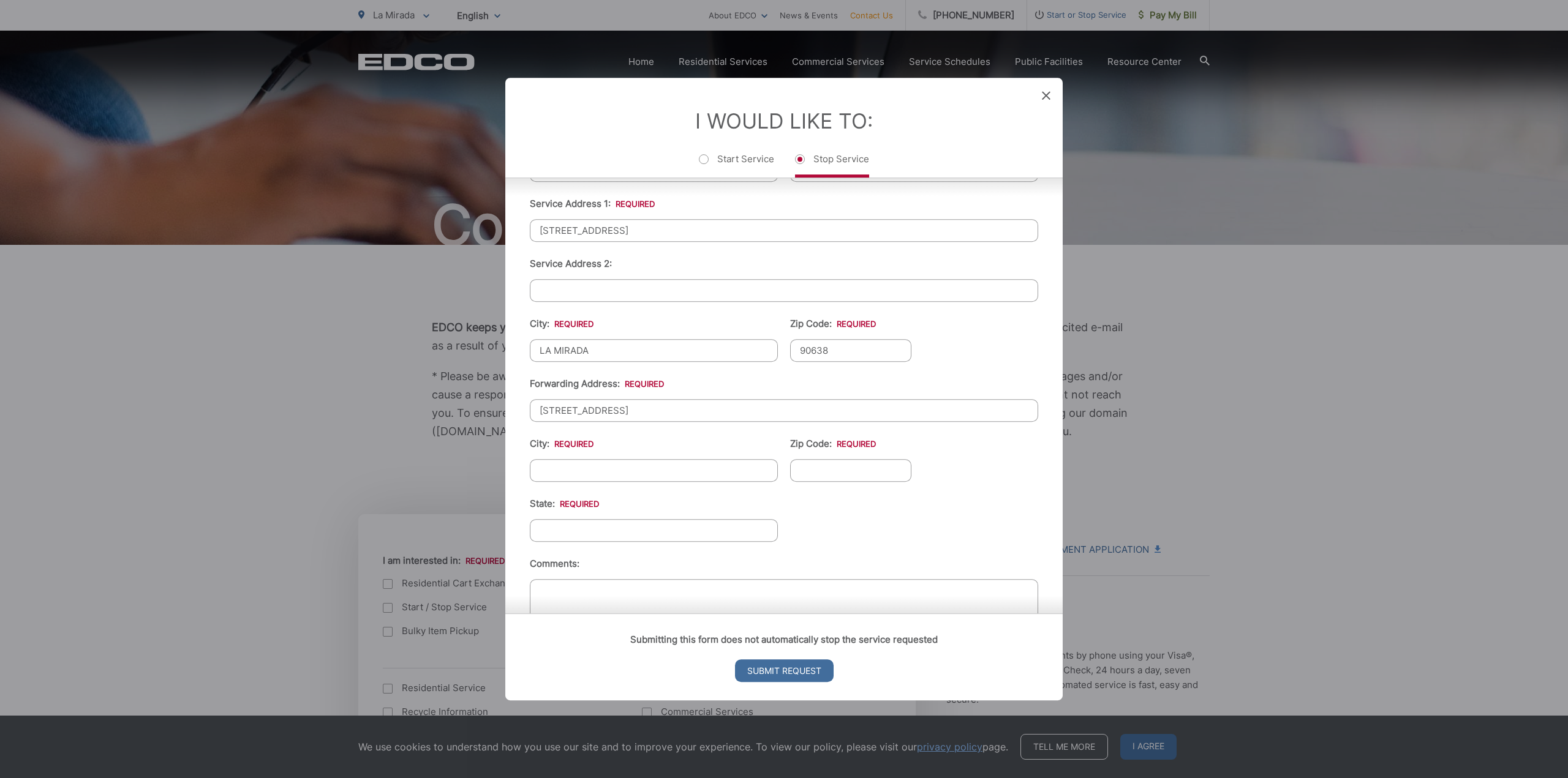
type input "[STREET_ADDRESS]"
click at [475, 426] on div "Entry Status None In Progress Completed None None In Progress Completed I Would…" at bounding box center [784, 389] width 1568 height 778
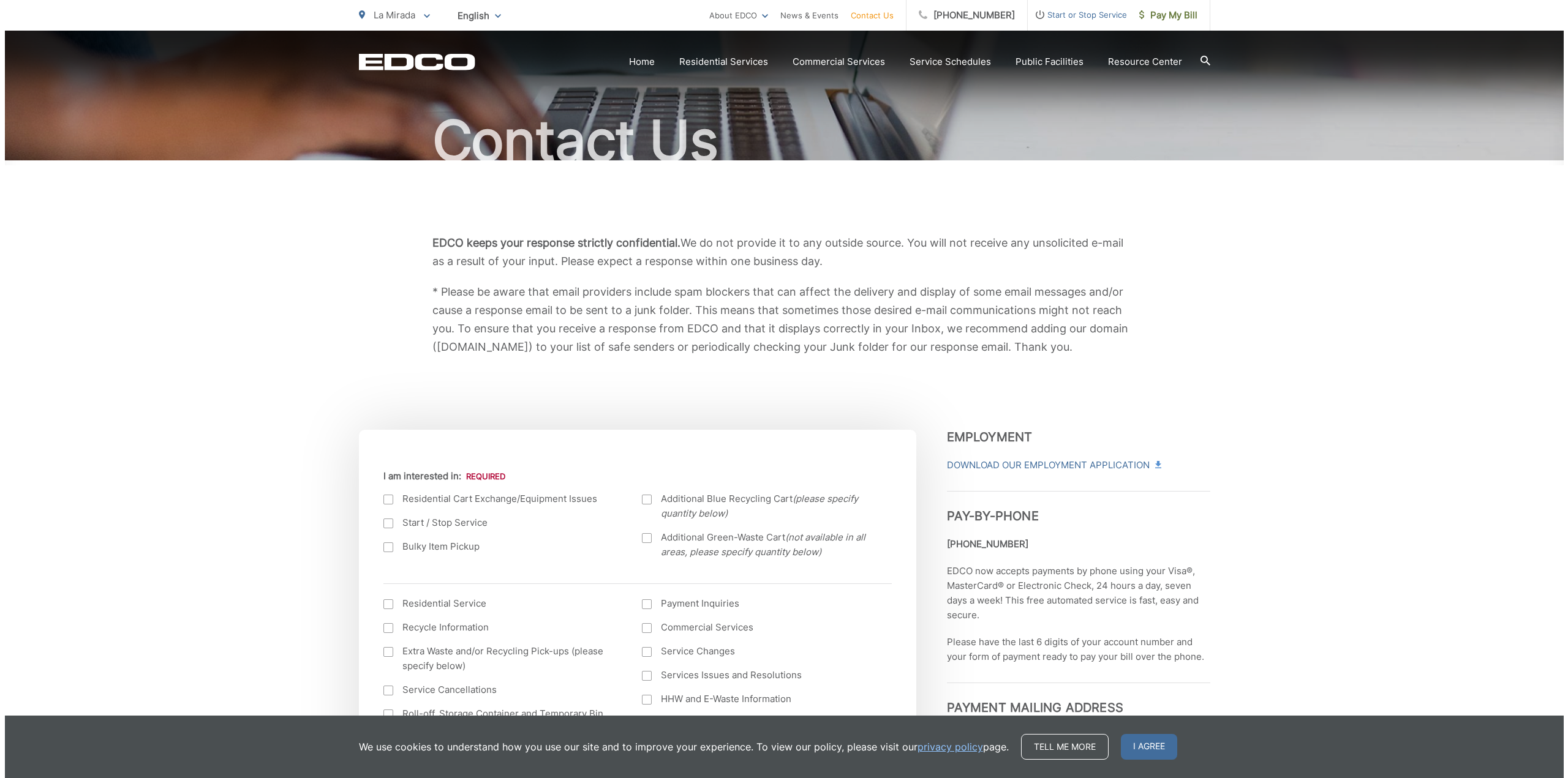
scroll to position [0, 0]
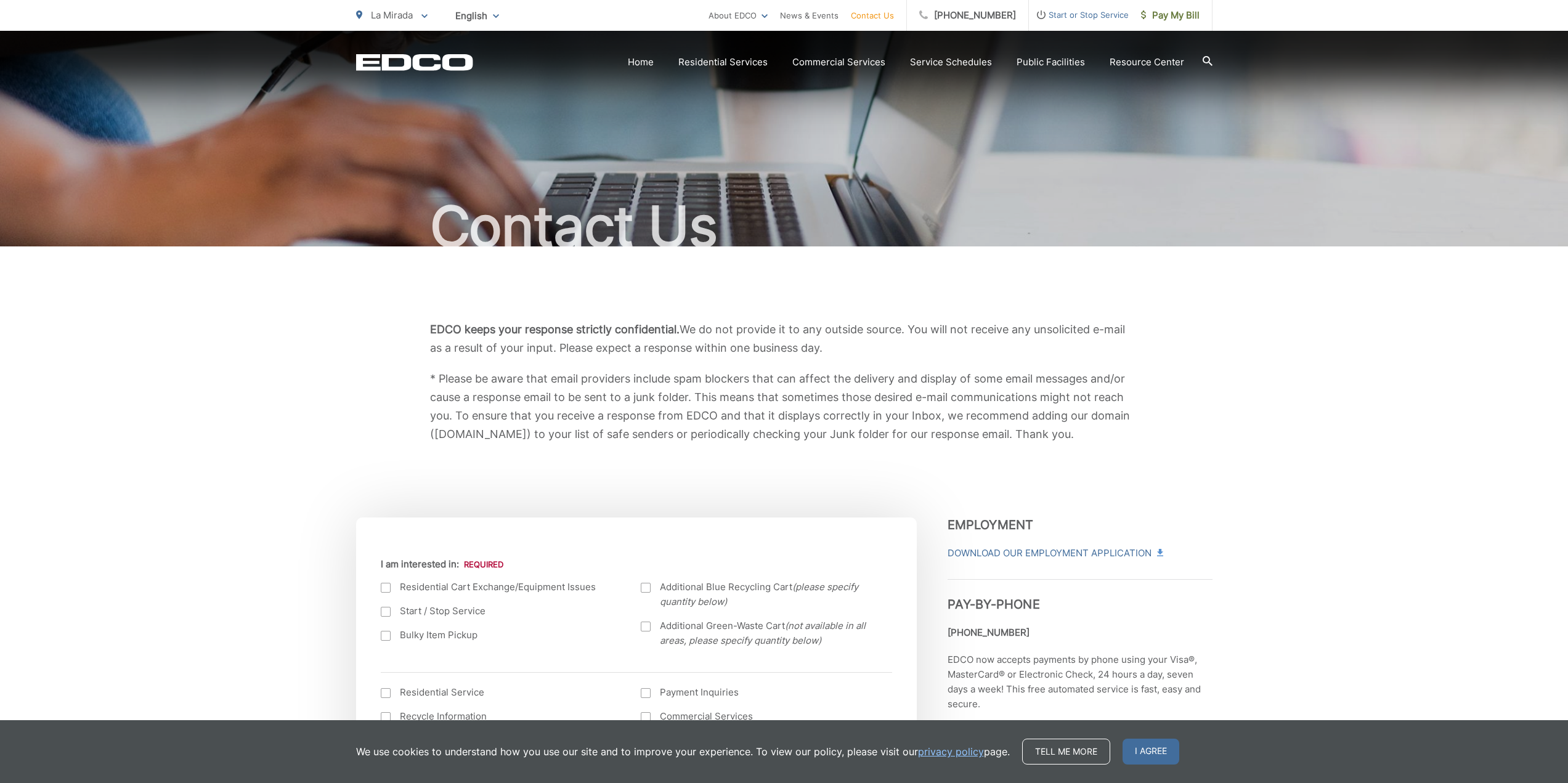
click at [1067, 13] on li "Start or Stop Service" at bounding box center [1079, 16] width 100 height 31
click at [1067, 17] on span "Start or Stop Service" at bounding box center [1079, 15] width 100 height 15
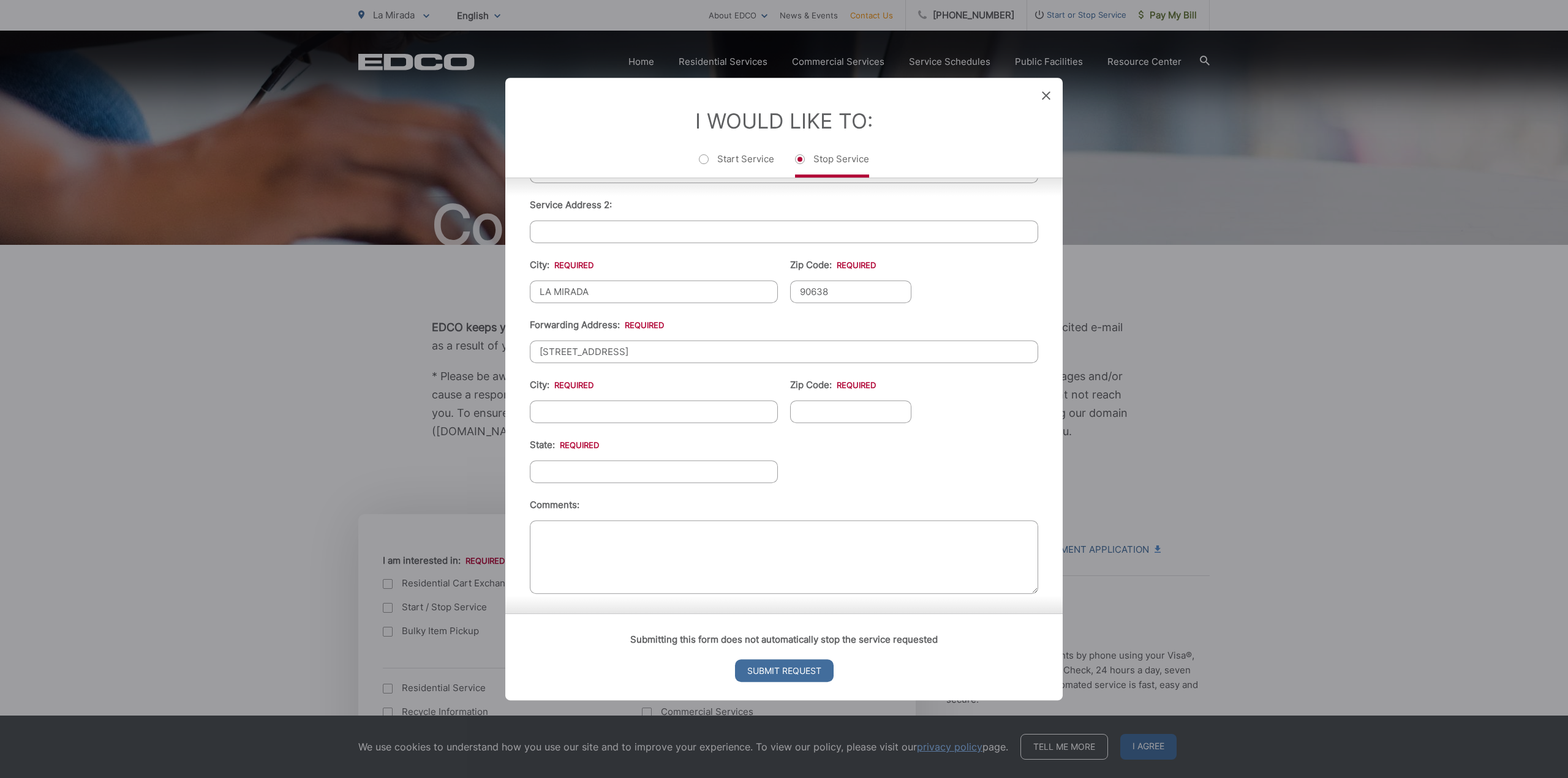
scroll to position [365, 0]
click at [663, 343] on input "[STREET_ADDRESS]" at bounding box center [784, 349] width 508 height 23
type input "1"
click at [575, 350] on input "[STREET_ADDRESS]" at bounding box center [784, 349] width 508 height 23
type input "[STREET_ADDRESS]"
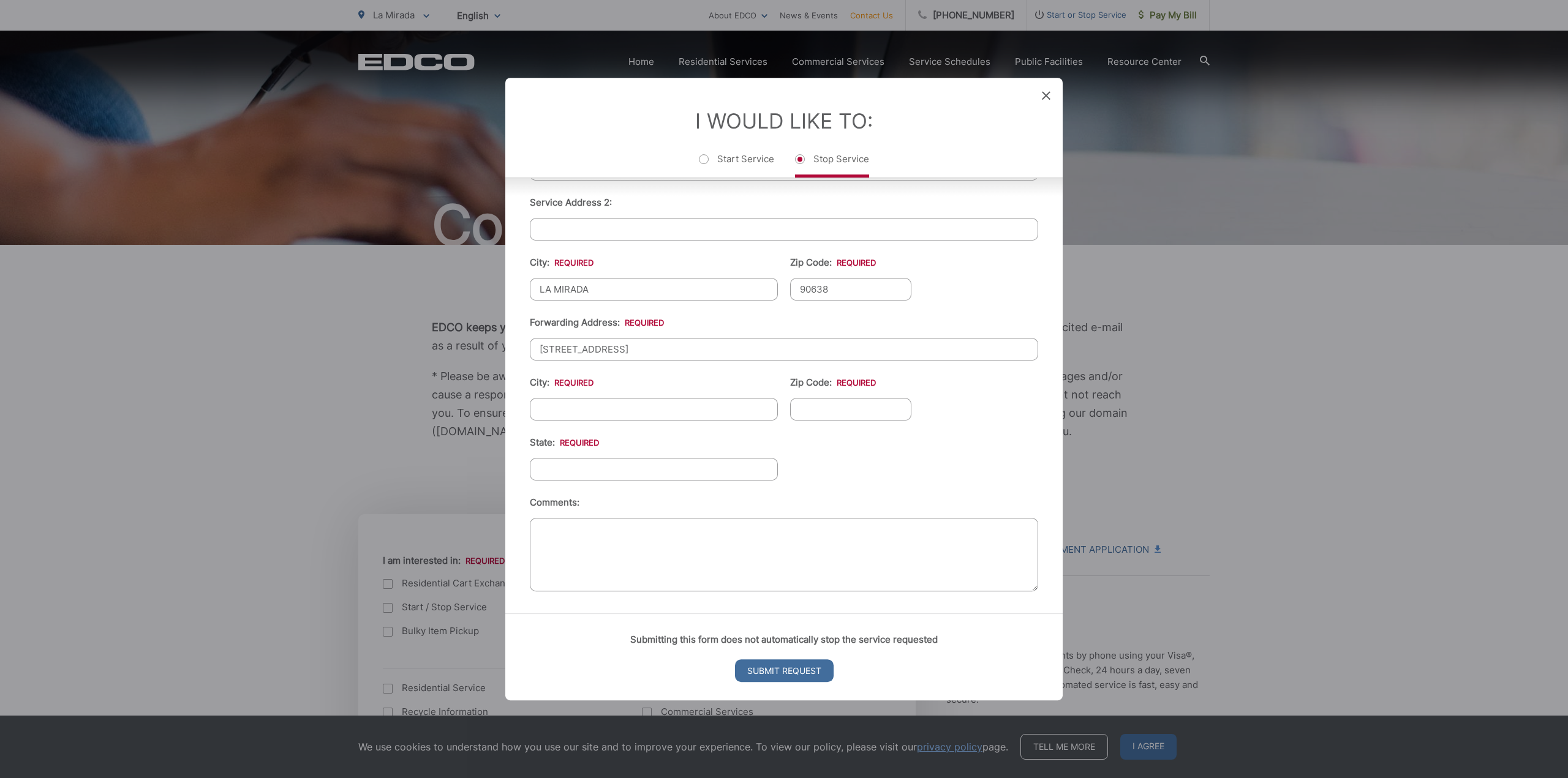
click at [611, 406] on input "City: *" at bounding box center [653, 409] width 248 height 23
type input "Lawndale"
type input "90260"
type input "CA"
click at [678, 560] on textarea "Comments:" at bounding box center [784, 554] width 508 height 74
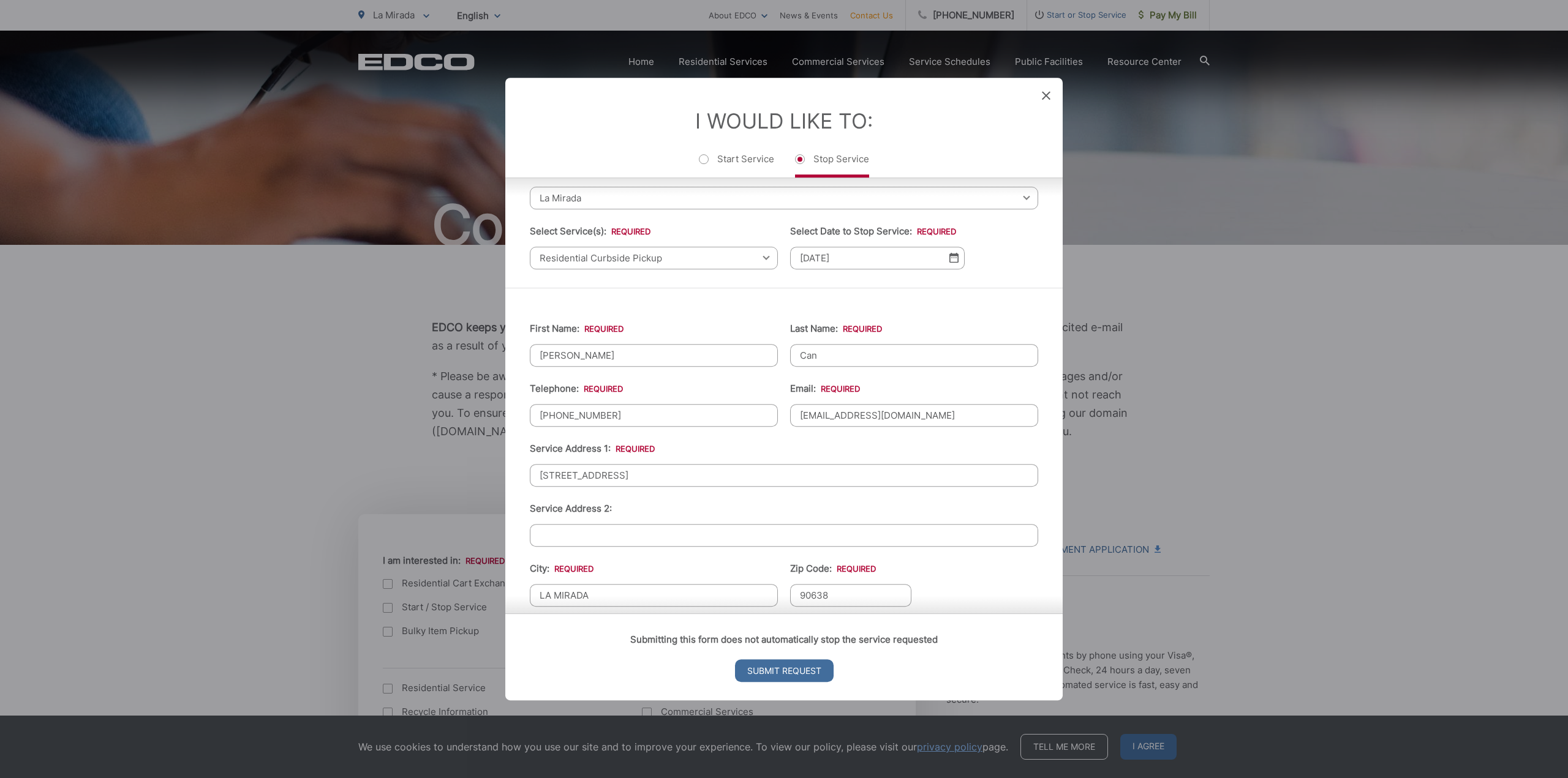
scroll to position [0, 0]
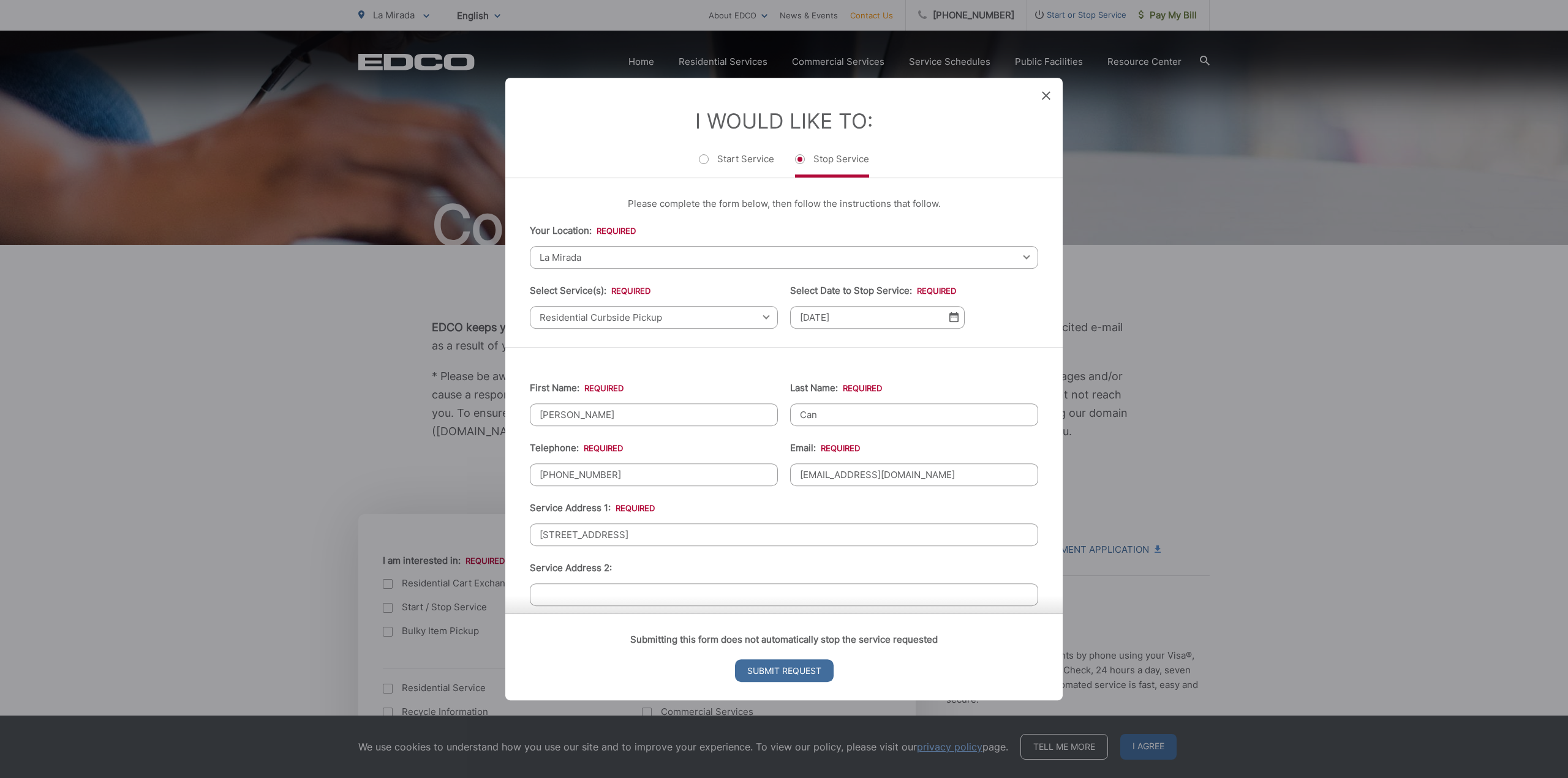
click at [951, 314] on img at bounding box center [954, 317] width 9 height 10
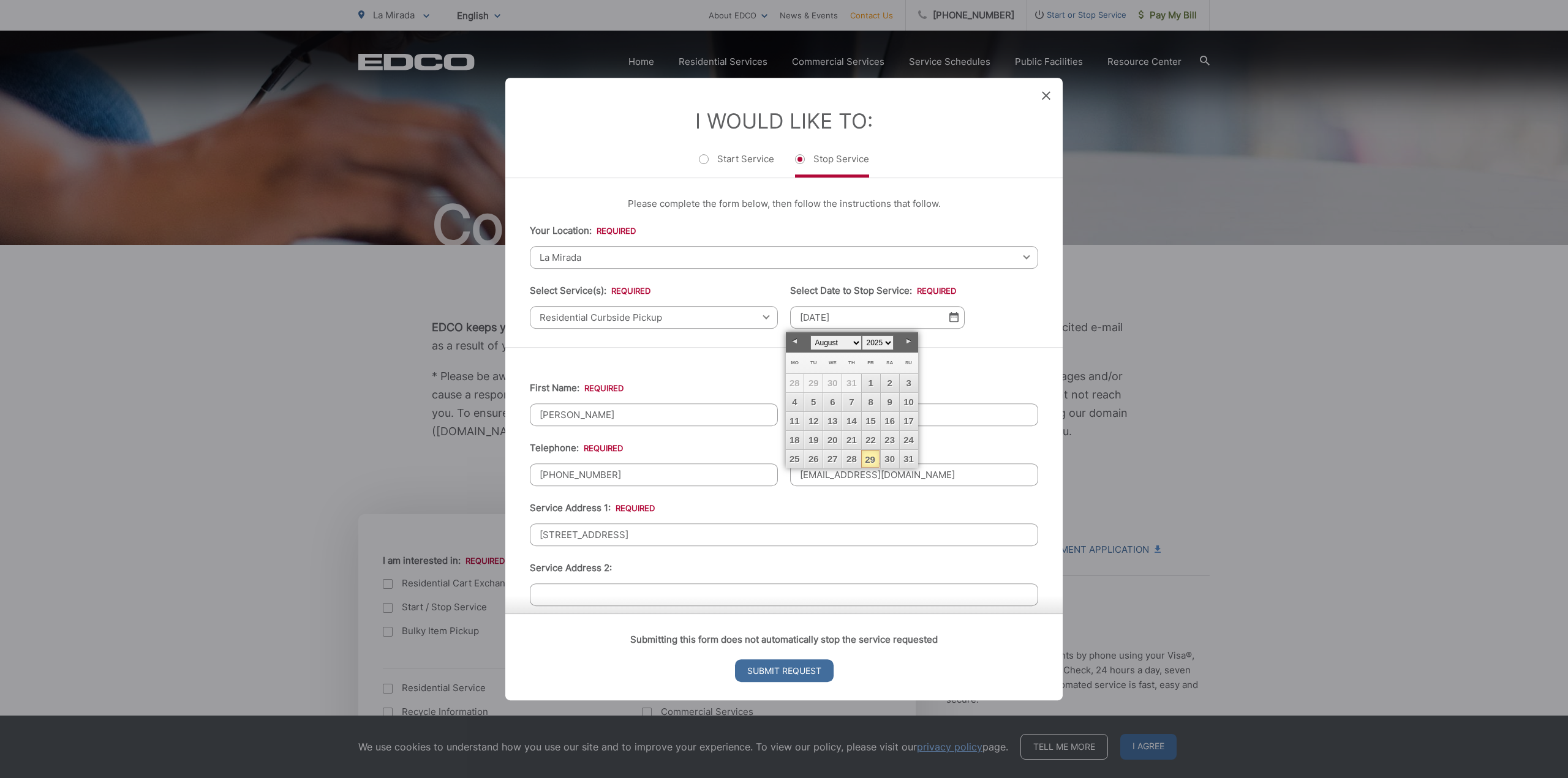
click at [909, 339] on link "Next" at bounding box center [909, 341] width 18 height 18
click at [795, 379] on link "1" at bounding box center [795, 383] width 18 height 18
type input "[DATE]"
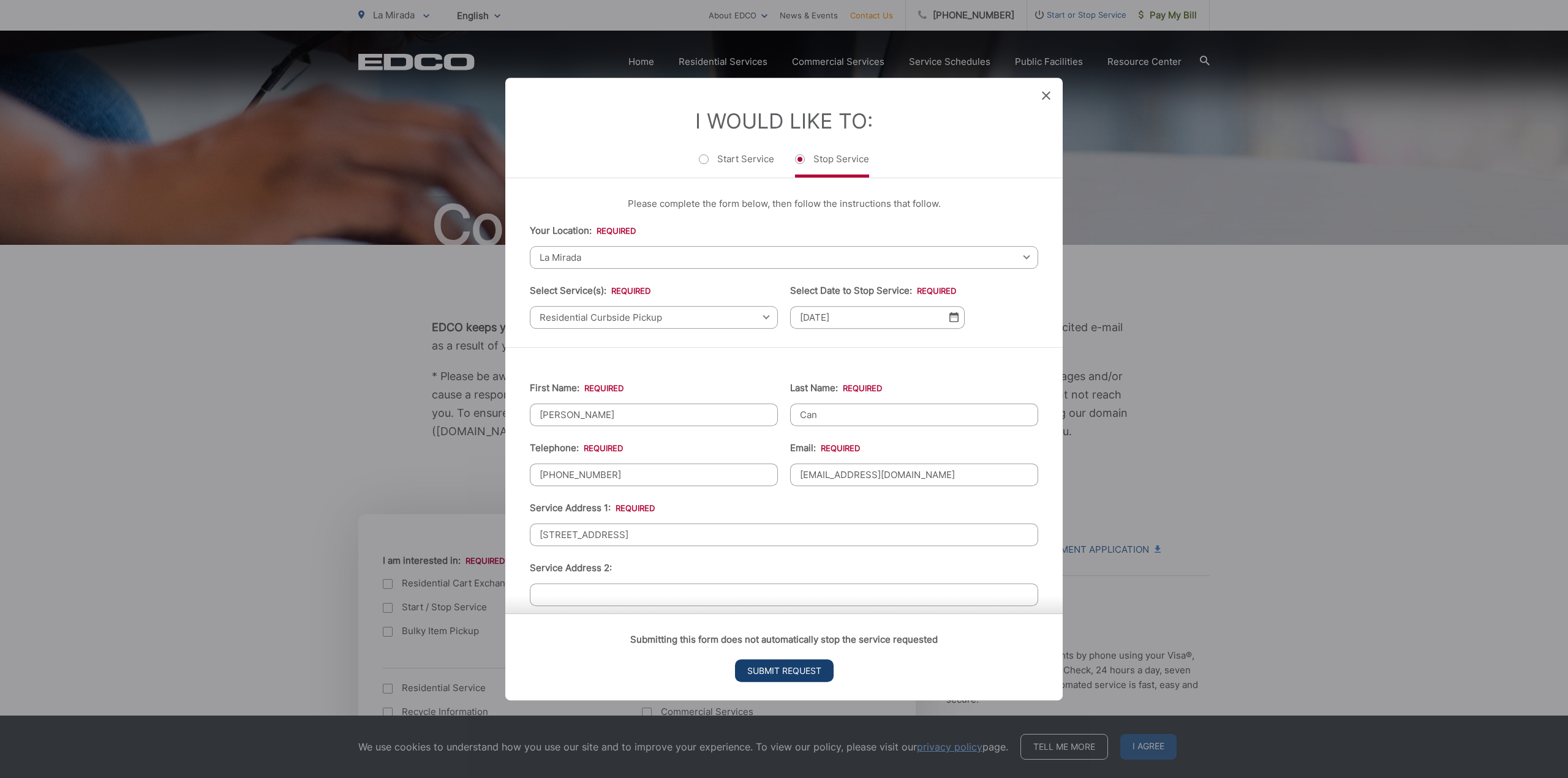
click at [779, 676] on input "Submit Request" at bounding box center [784, 670] width 99 height 23
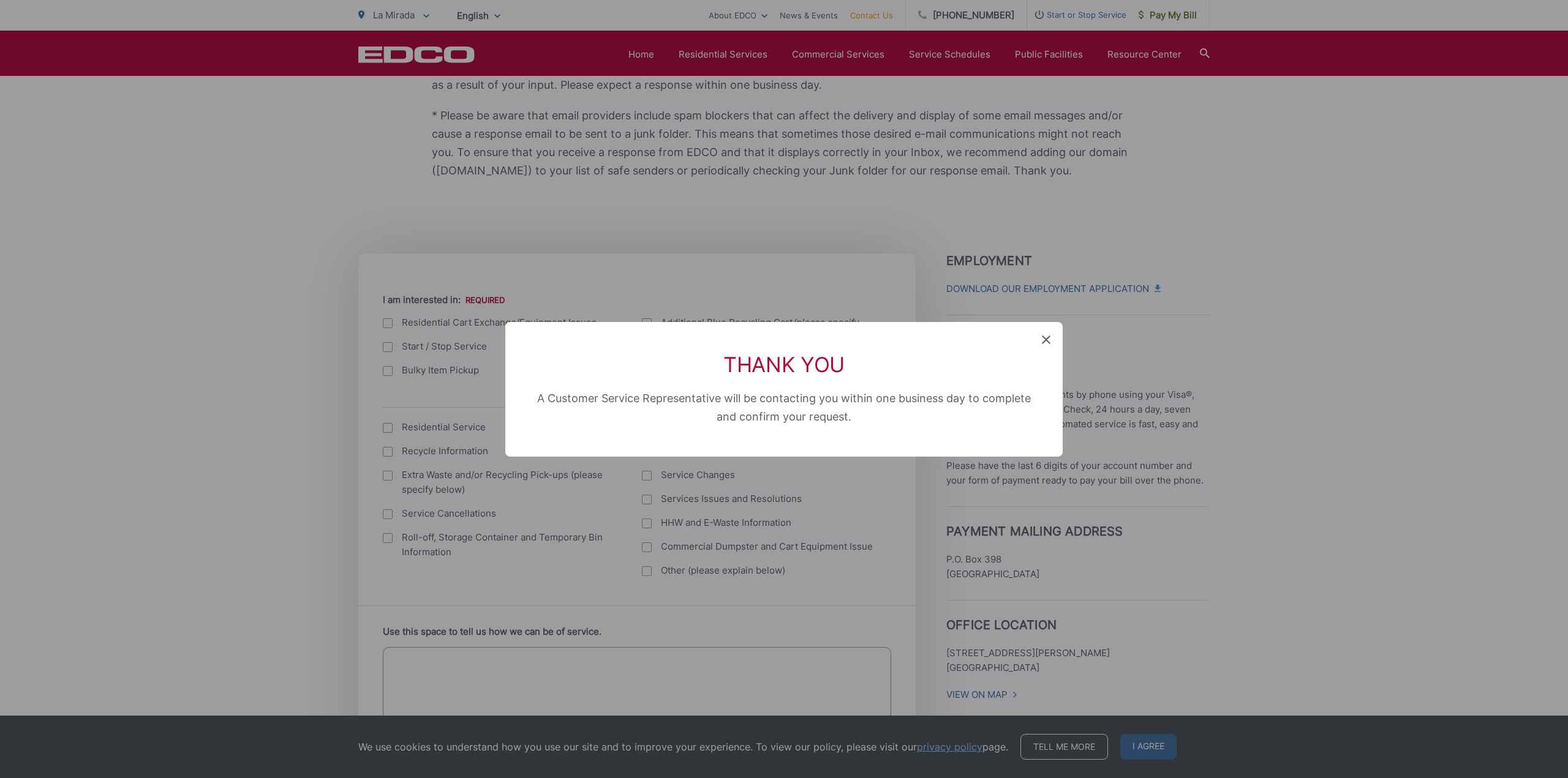
click at [1043, 342] on icon at bounding box center [1046, 340] width 9 height 9
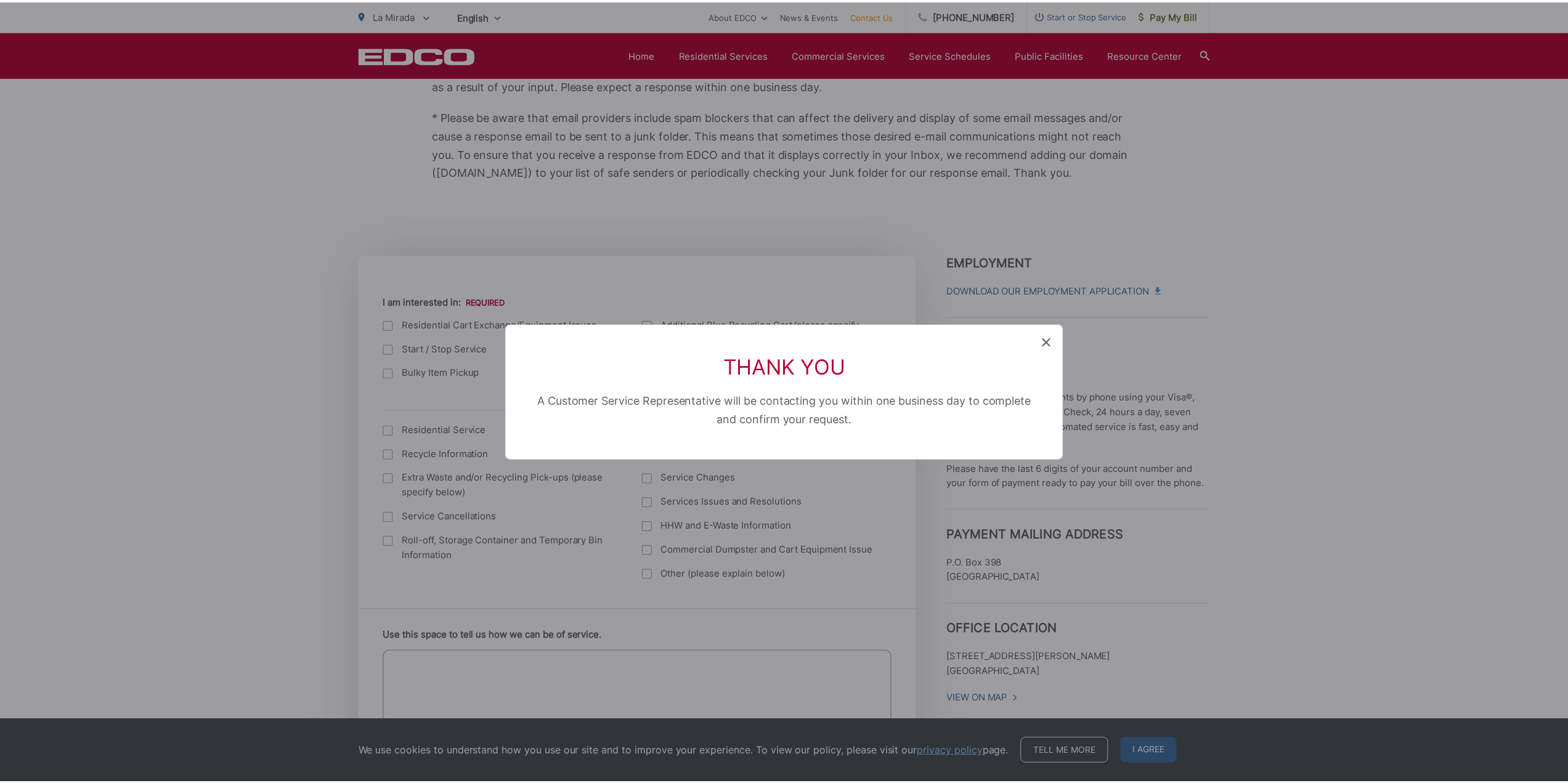
scroll to position [0, 0]
